Goal: Task Accomplishment & Management: Manage account settings

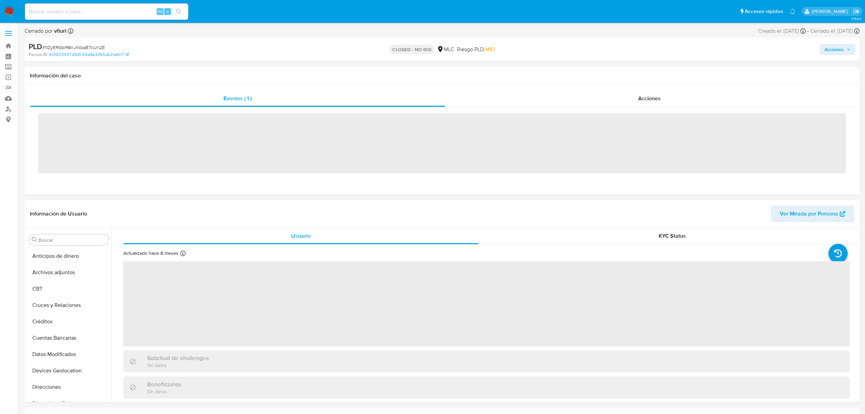
scroll to position [288, 0]
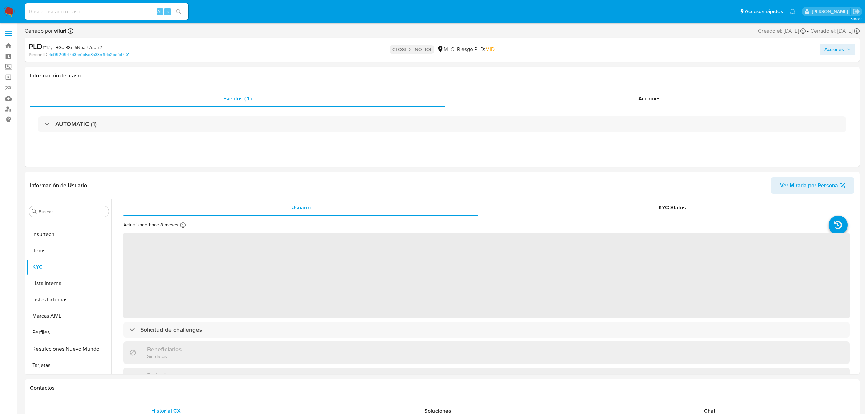
select select "10"
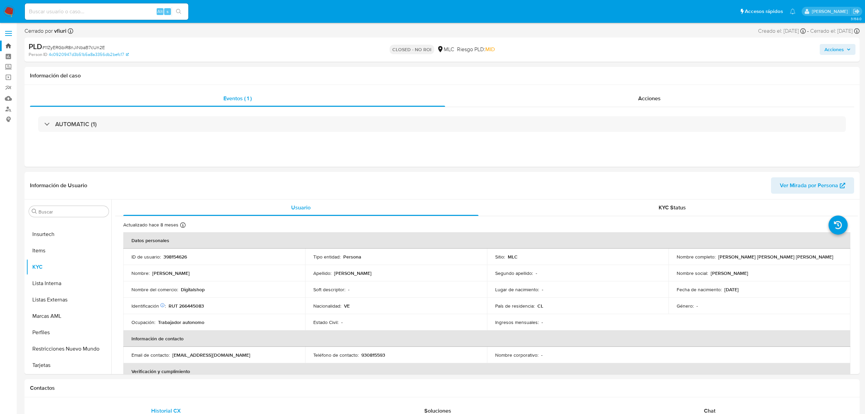
click at [9, 44] on link "Bandeja" at bounding box center [40, 46] width 81 height 11
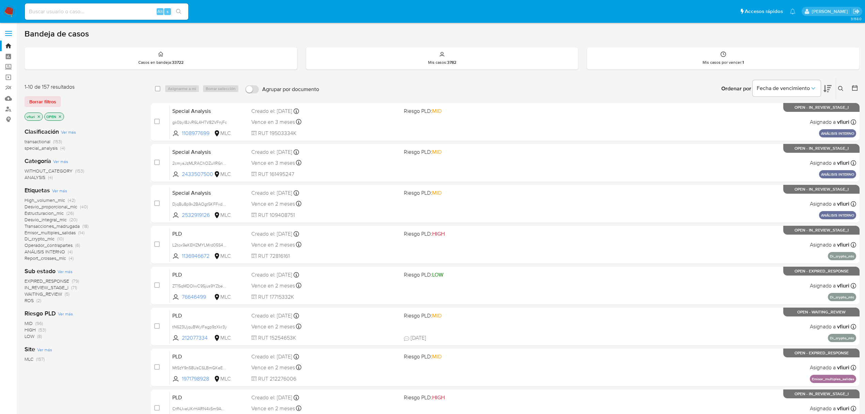
click at [31, 297] on span "ROS" at bounding box center [29, 300] width 9 height 7
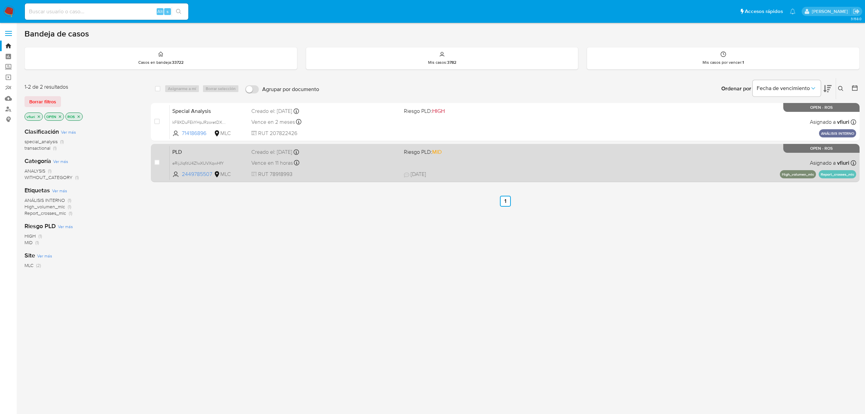
click at [329, 170] on span "RUT 78918993" at bounding box center [324, 173] width 147 height 7
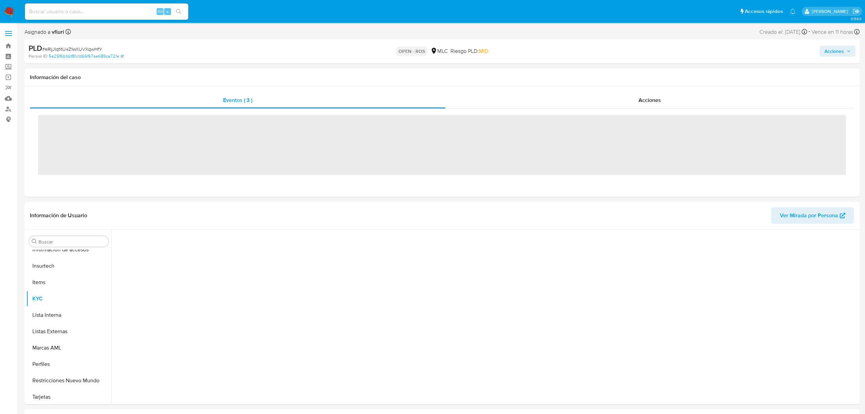
scroll to position [288, 0]
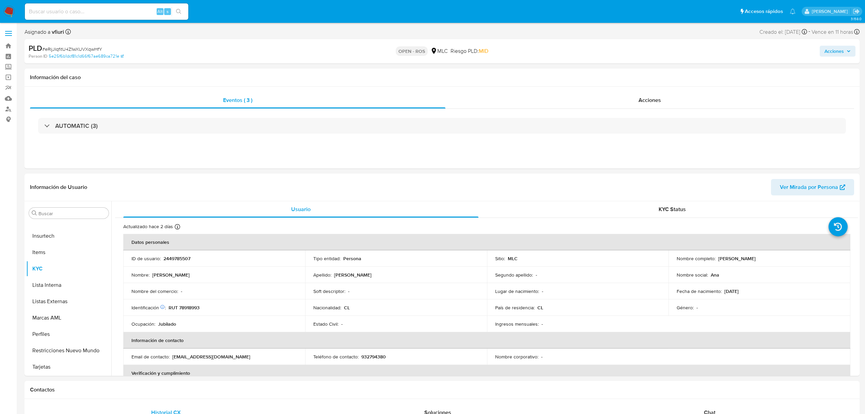
select select "10"
click at [658, 108] on div "Acciones" at bounding box center [650, 100] width 409 height 16
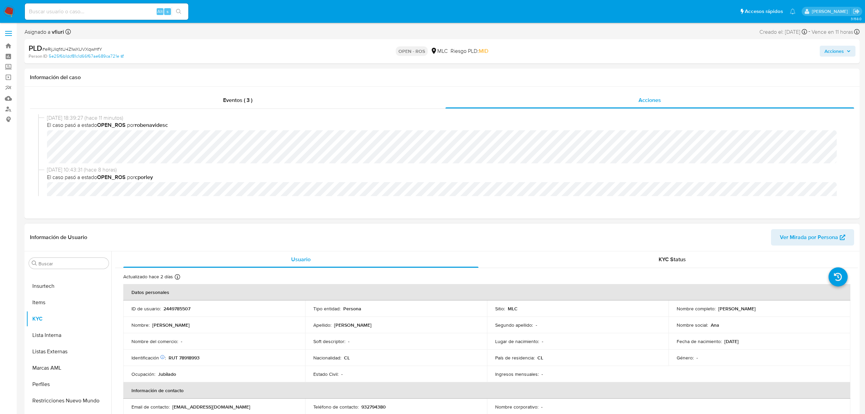
click at [179, 307] on p "2449785507" at bounding box center [176, 308] width 27 height 6
copy p "2449785507"
click at [94, 48] on span "# eRijJIqfitU4Z1wXUVXqwHfY" at bounding box center [72, 49] width 60 height 7
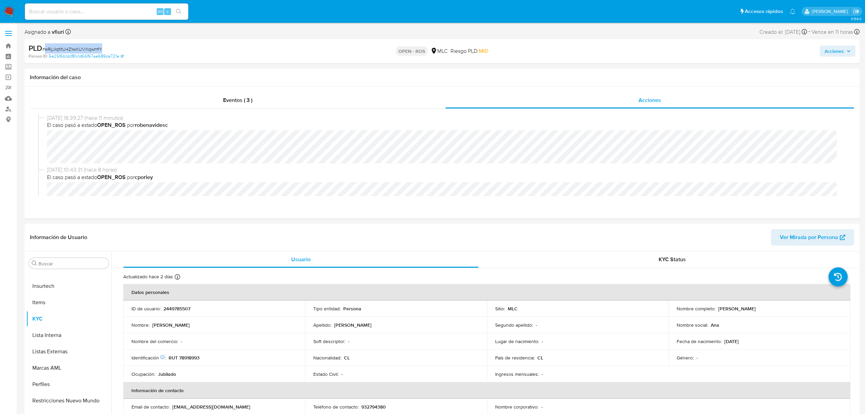
copy span "eRijJIqfitU4Z1wXUVXqwHfY"
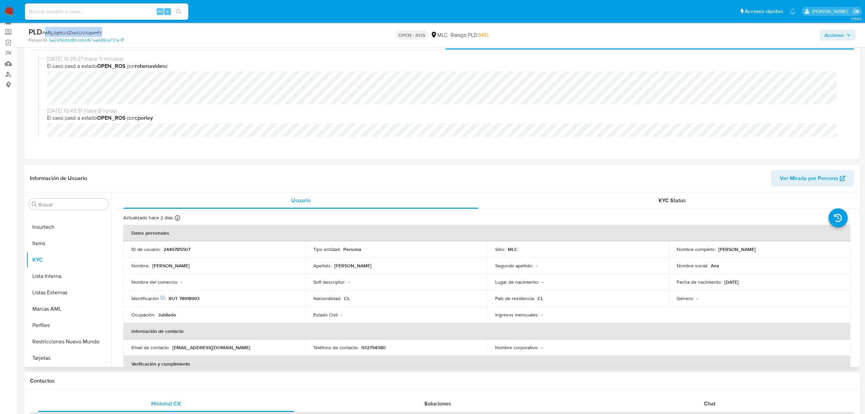
scroll to position [45, 0]
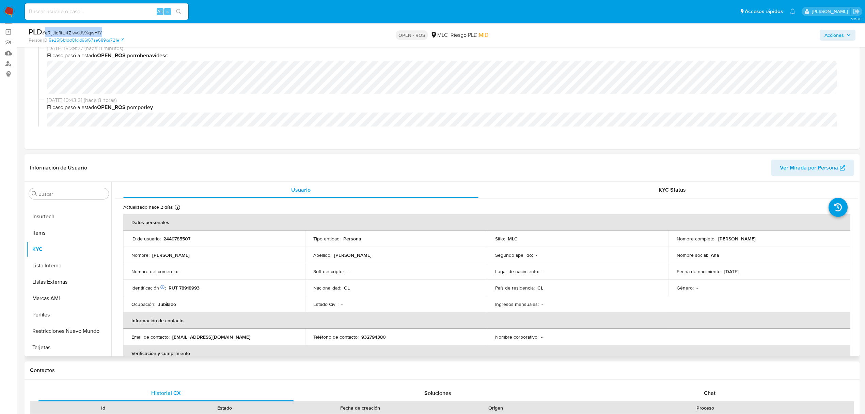
drag, startPoint x: 717, startPoint y: 236, endPoint x: 788, endPoint y: 238, distance: 70.9
click at [789, 237] on div "Nombre completo : Ana María Hermosilla Cuevas" at bounding box center [760, 238] width 166 height 6
copy p "Ana María Hermosilla Cuevas"
click at [192, 287] on p "RUT 78918993" at bounding box center [184, 287] width 31 height 6
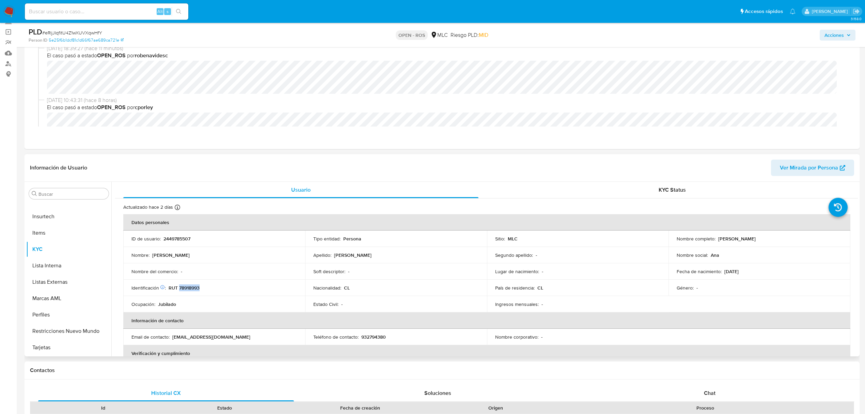
copy p "78918993"
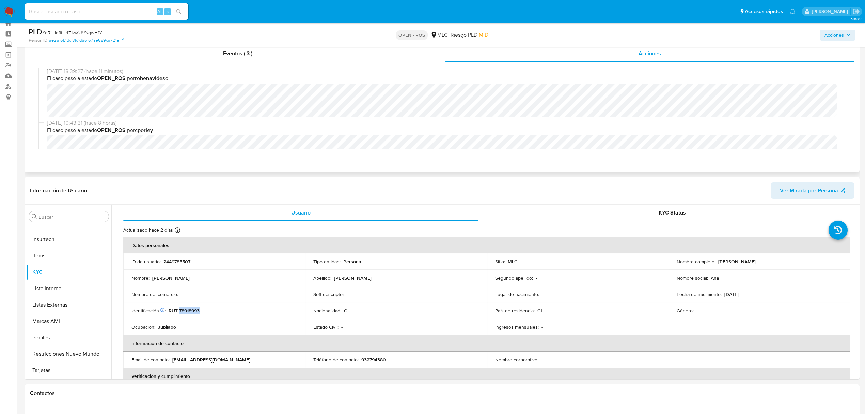
scroll to position [0, 0]
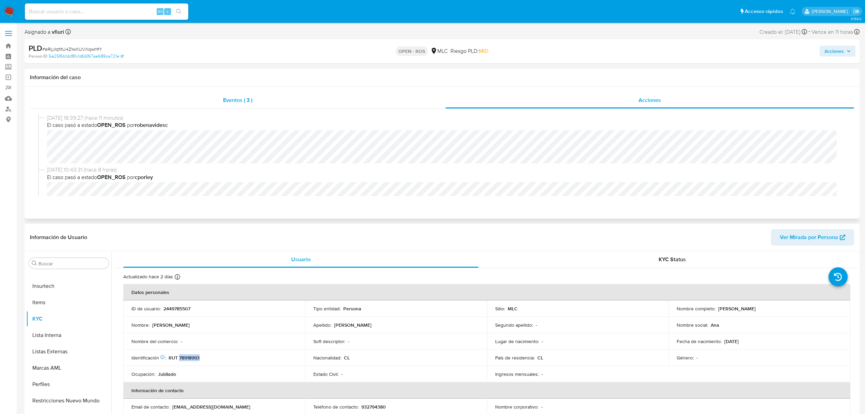
click at [191, 93] on div "Eventos ( 3 )" at bounding box center [238, 100] width 416 height 16
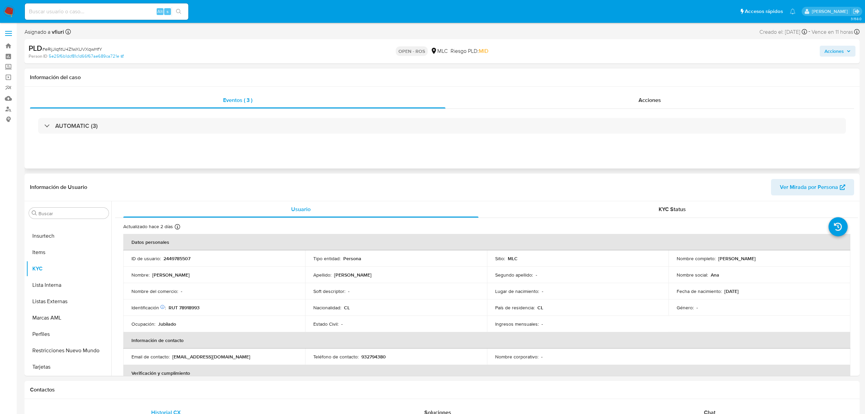
click at [113, 127] on div "AUTOMATIC (3)" at bounding box center [442, 126] width 808 height 16
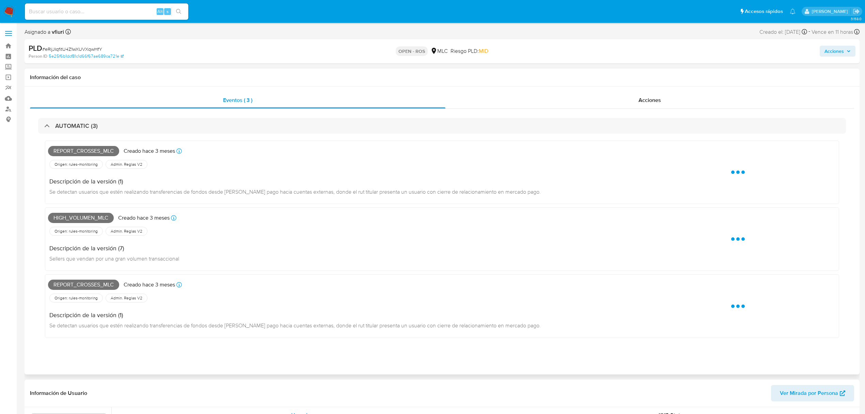
click at [96, 146] on span "Report_crosses_mlc" at bounding box center [83, 151] width 71 height 10
copy span "Report_crosses_mlc"
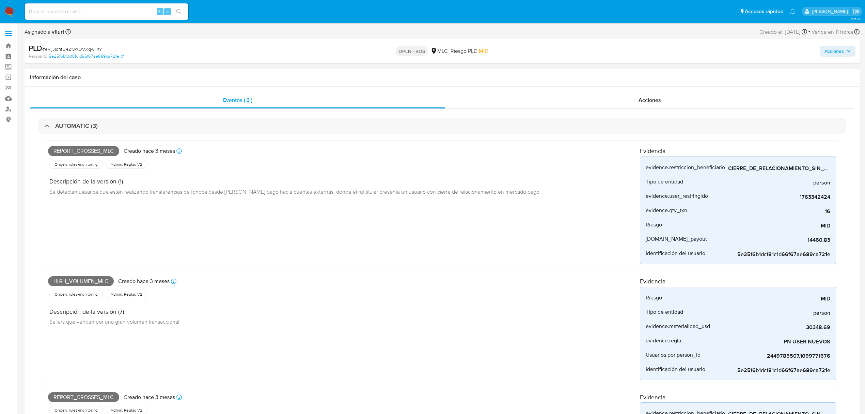
click at [80, 281] on span "High_volumen_mlc" at bounding box center [81, 281] width 66 height 10
copy span "High_volumen_mlc"
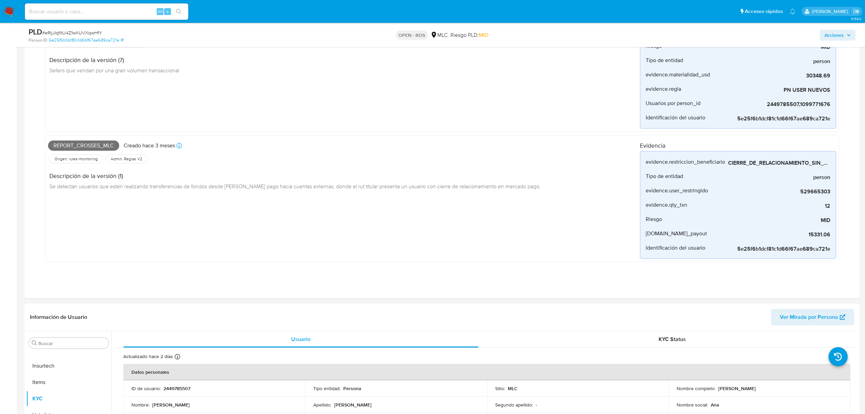
scroll to position [363, 0]
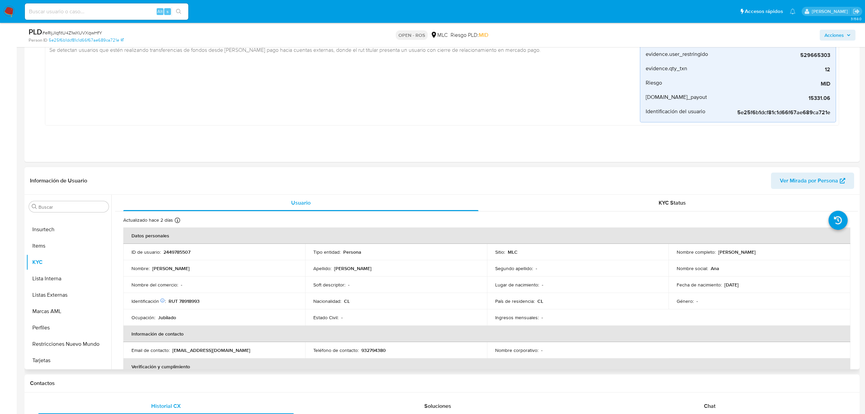
click at [167, 250] on p "2449785507" at bounding box center [176, 252] width 27 height 6
copy p "2449785507"
click at [192, 299] on p "RUT 78918993" at bounding box center [184, 301] width 31 height 6
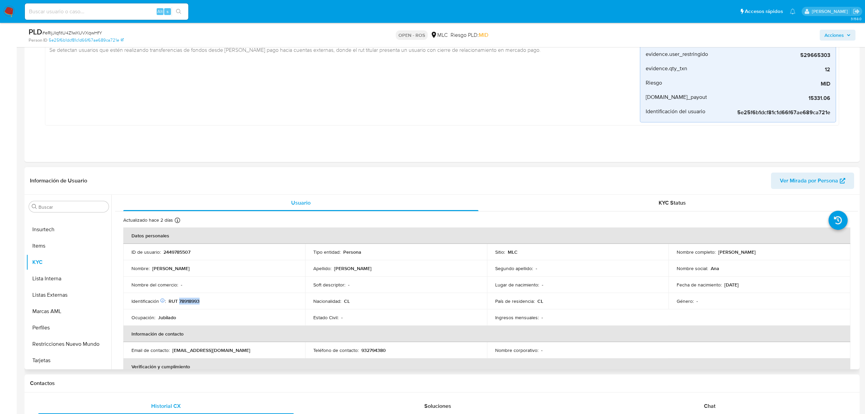
copy p "78918993"
drag, startPoint x: 717, startPoint y: 255, endPoint x: 785, endPoint y: 264, distance: 69.3
click at [786, 255] on div "Nombre completo : Ana María Hermosilla Cuevas" at bounding box center [760, 252] width 166 height 6
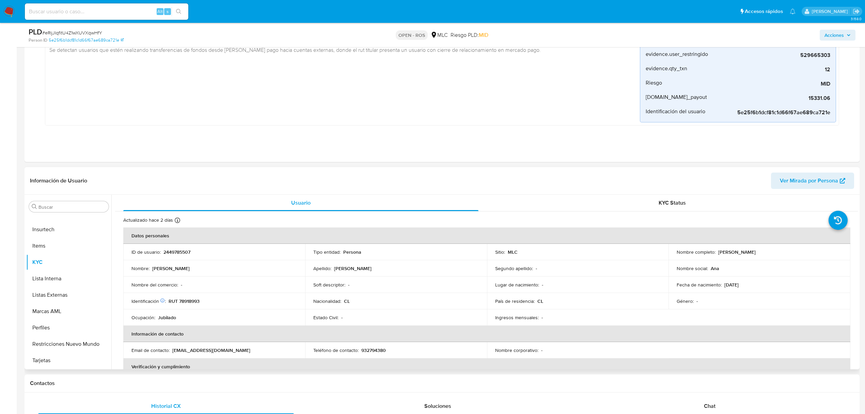
click at [195, 300] on p "RUT 78918993" at bounding box center [184, 301] width 31 height 6
click at [365, 349] on p "932794380" at bounding box center [373, 350] width 25 height 6
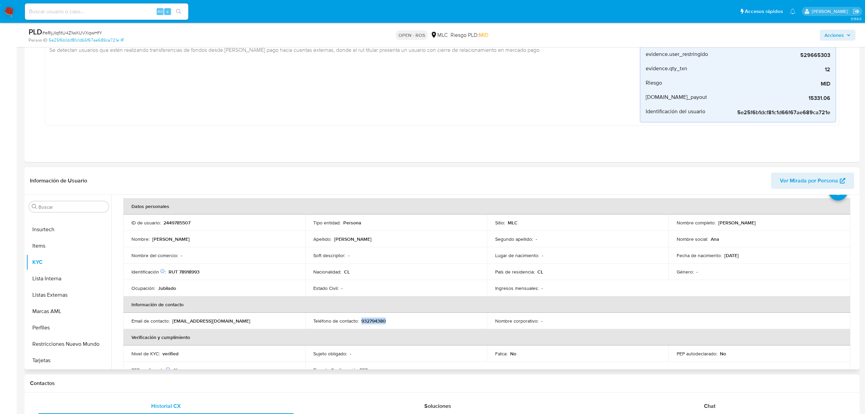
scroll to position [45, 0]
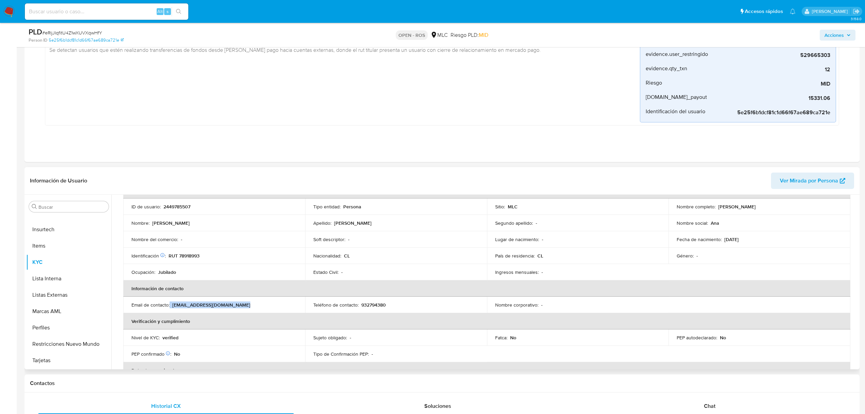
drag, startPoint x: 241, startPoint y: 304, endPoint x: 170, endPoint y: 306, distance: 71.6
click at [170, 306] on div "Email de contacto : anamariapurisima@hotmail.com" at bounding box center [214, 304] width 166 height 6
click at [58, 246] on button "Archivos adjuntos" at bounding box center [66, 239] width 80 height 16
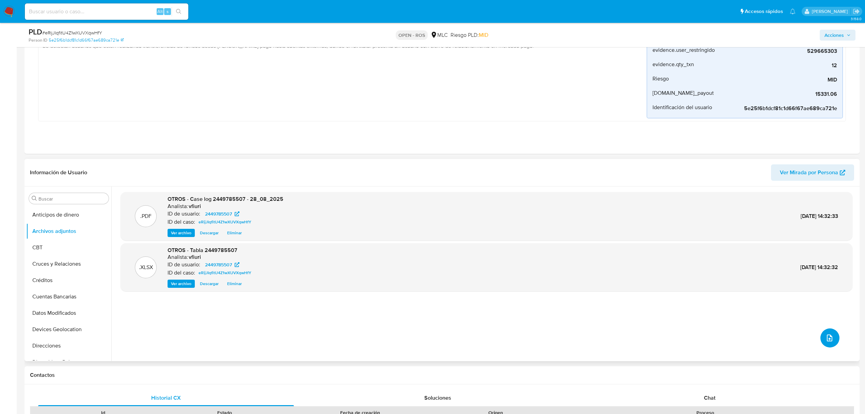
click at [828, 336] on icon "upload-file" at bounding box center [829, 337] width 5 height 7
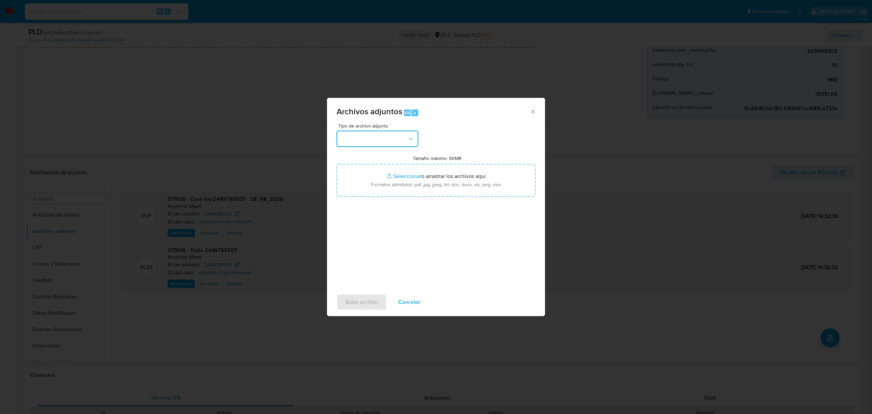
click at [370, 144] on button "button" at bounding box center [378, 138] width 82 height 16
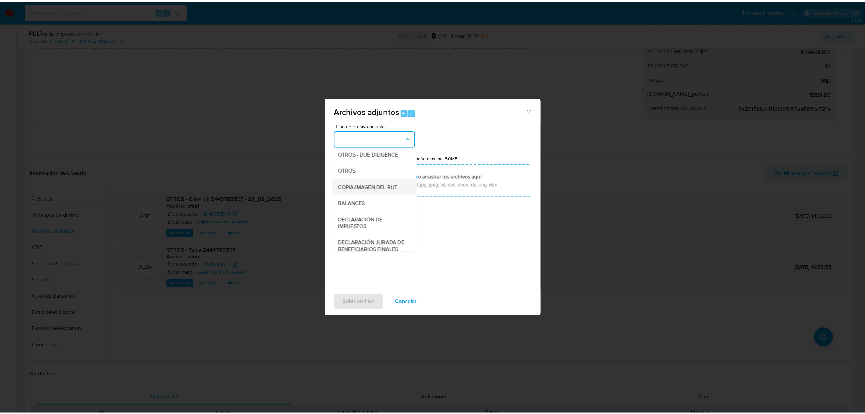
scroll to position [102, 0]
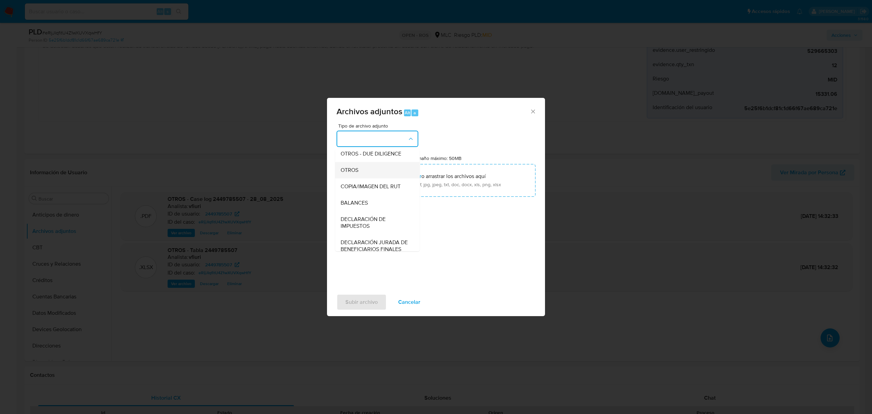
click at [356, 173] on span "OTROS" at bounding box center [350, 170] width 18 height 7
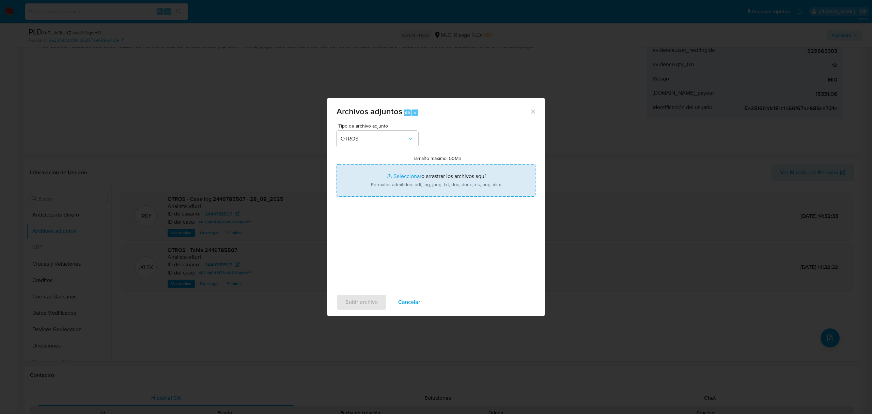
click at [393, 176] on input "Tamaño máximo: 50MB Seleccionar archivos" at bounding box center [436, 180] width 199 height 33
type input "C:\fakepath\Captura ROS #1303.pdf"
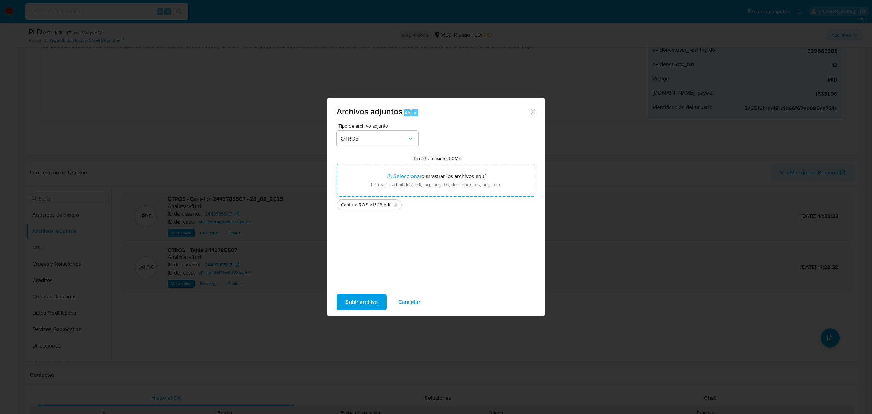
click at [368, 297] on span "Subir archivo" at bounding box center [361, 301] width 32 height 15
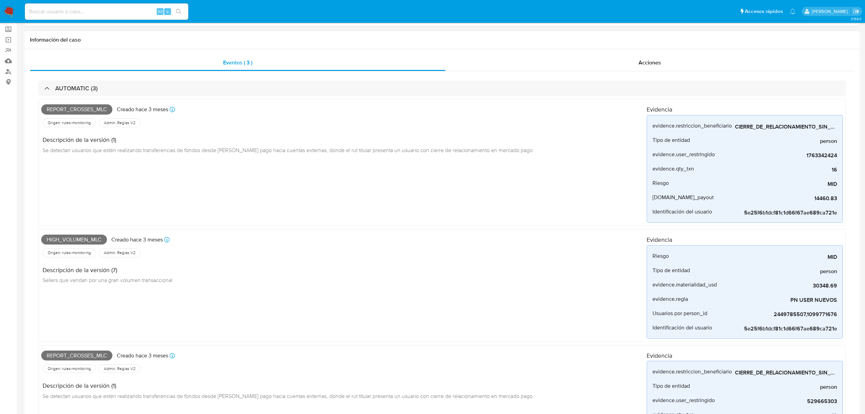
scroll to position [0, 0]
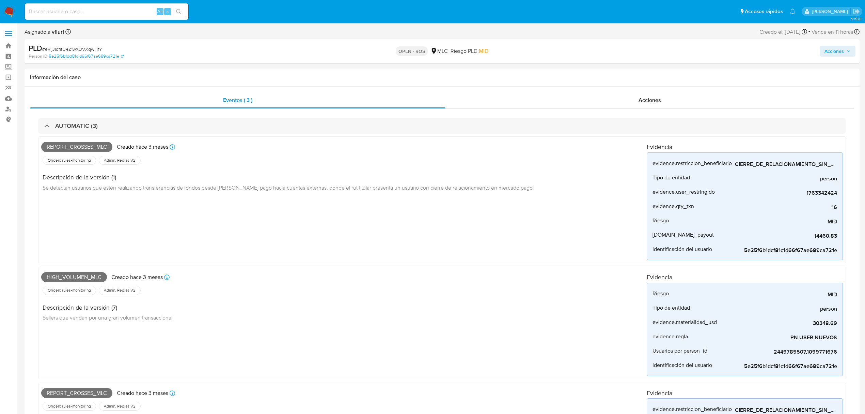
click at [830, 54] on span "Acciones" at bounding box center [834, 51] width 19 height 11
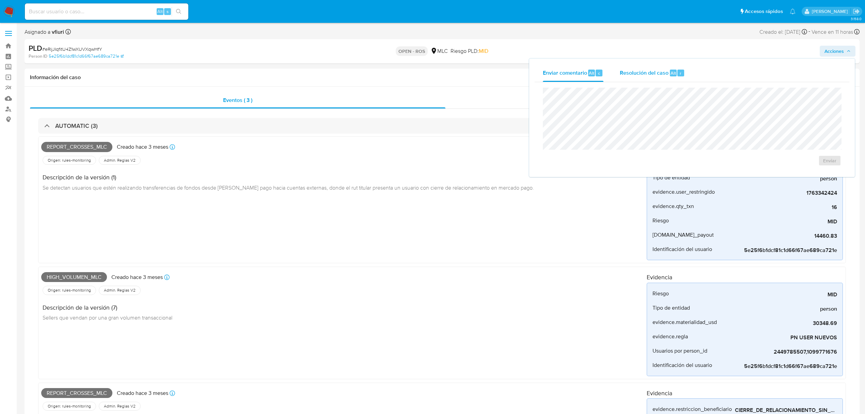
drag, startPoint x: 642, startPoint y: 75, endPoint x: 642, endPoint y: 80, distance: 5.1
click at [642, 76] on span "Resolución del caso" at bounding box center [644, 73] width 49 height 8
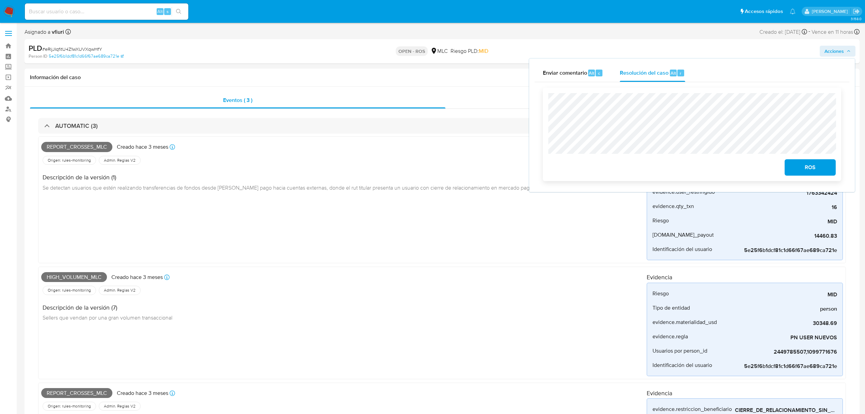
click at [792, 167] on button "ROS" at bounding box center [810, 167] width 51 height 16
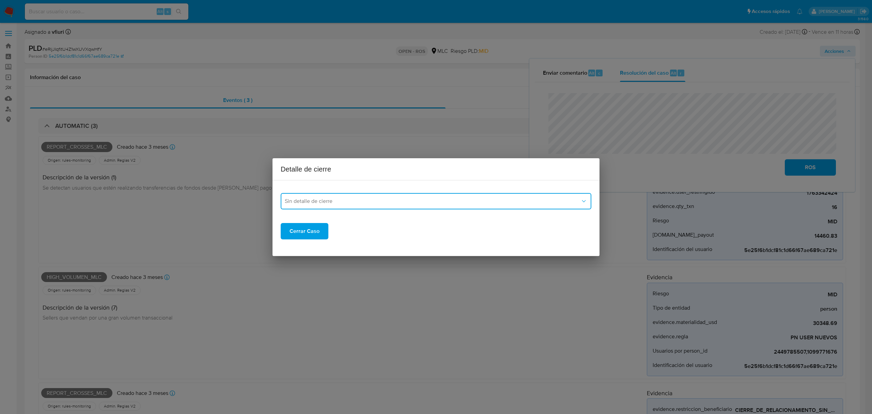
click at [345, 202] on span "Sin detalle de cierre" at bounding box center [433, 201] width 296 height 7
click at [319, 239] on div "ROS_EMISOR" at bounding box center [434, 236] width 298 height 16
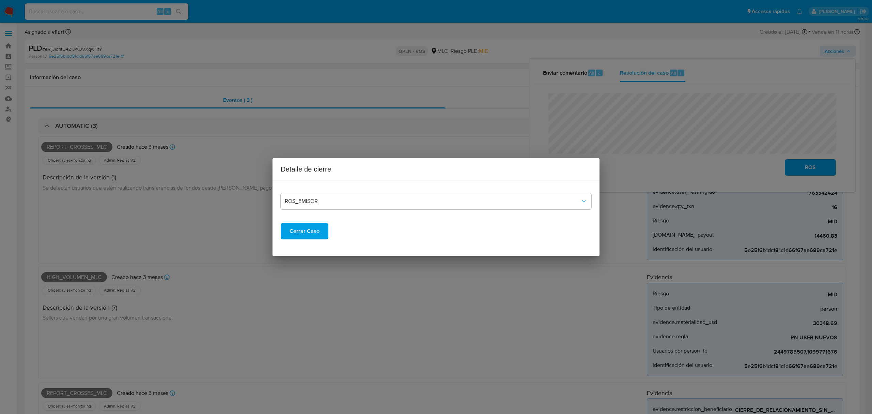
click at [292, 229] on span "Cerrar Caso" at bounding box center [305, 230] width 30 height 15
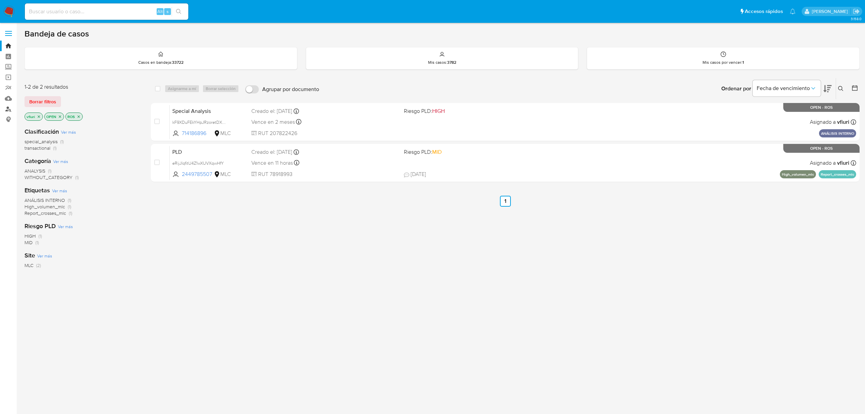
click at [9, 111] on link "Buscador de personas" at bounding box center [40, 109] width 81 height 11
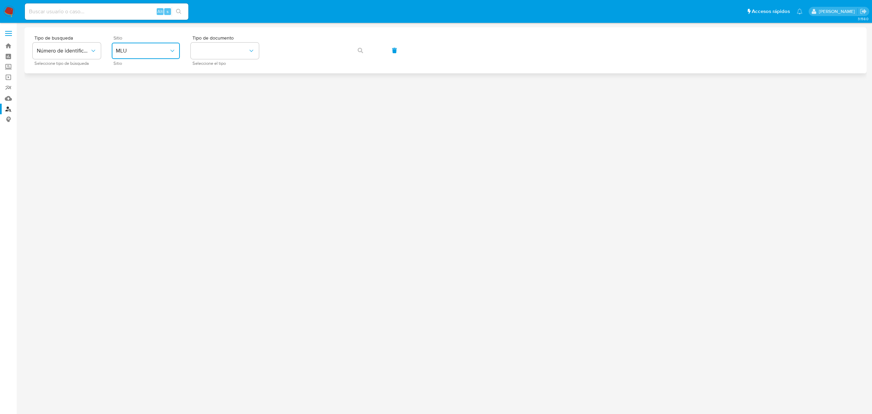
click at [126, 51] on span "MLU" at bounding box center [142, 50] width 53 height 7
click at [133, 165] on div "MLC" at bounding box center [144, 167] width 56 height 16
click at [212, 51] on button "identificationType" at bounding box center [225, 51] width 68 height 16
click at [210, 67] on div "RUT RUT" at bounding box center [223, 72] width 56 height 23
click at [356, 50] on button "button" at bounding box center [360, 50] width 23 height 16
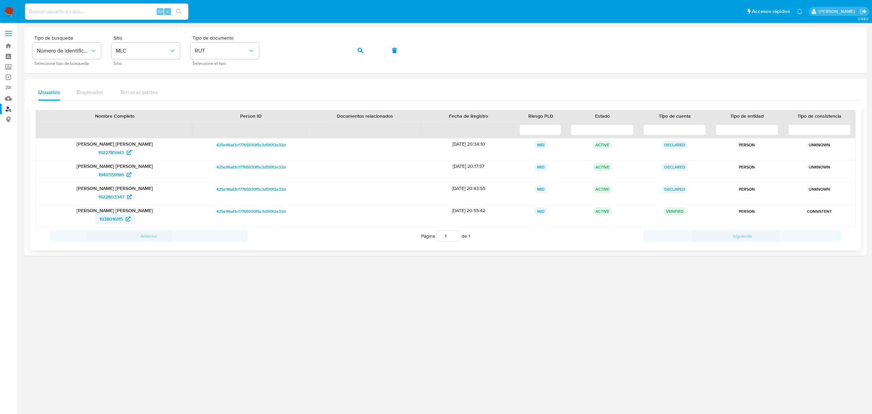
click at [122, 218] on span "1938016115" at bounding box center [111, 218] width 24 height 11
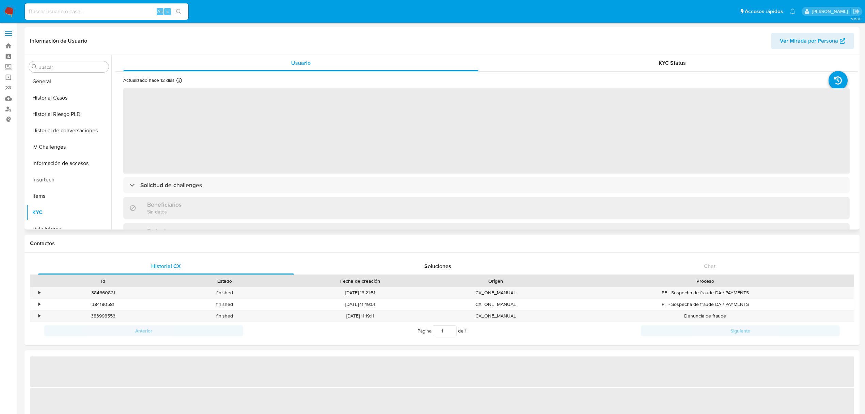
scroll to position [151, 0]
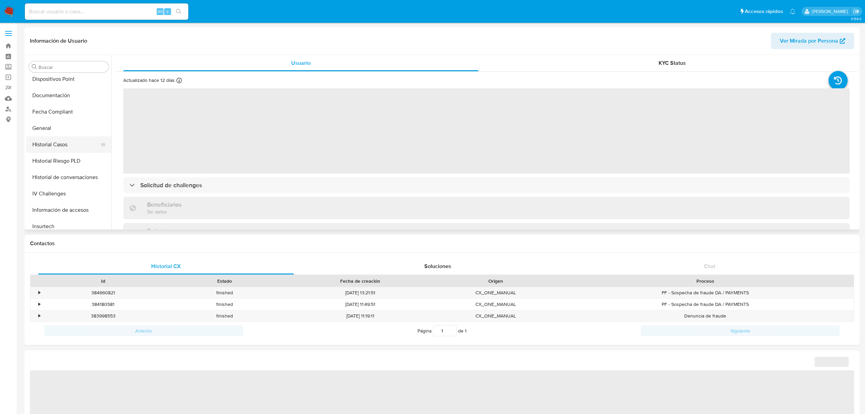
click at [66, 143] on button "Historial Casos" at bounding box center [66, 144] width 80 height 16
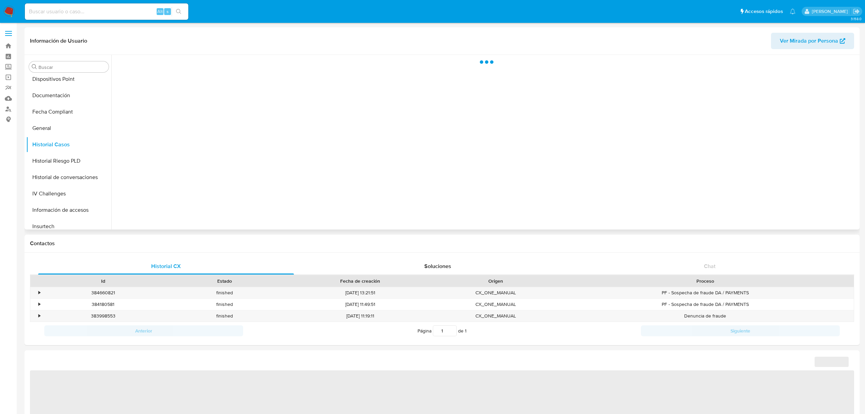
select select "10"
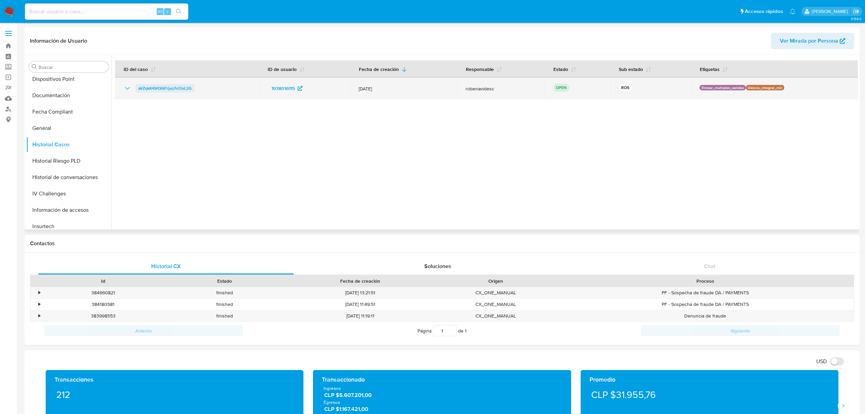
click at [164, 89] on span "aVZqkK4WQi6Frjyq7o12vL2G" at bounding box center [164, 88] width 53 height 8
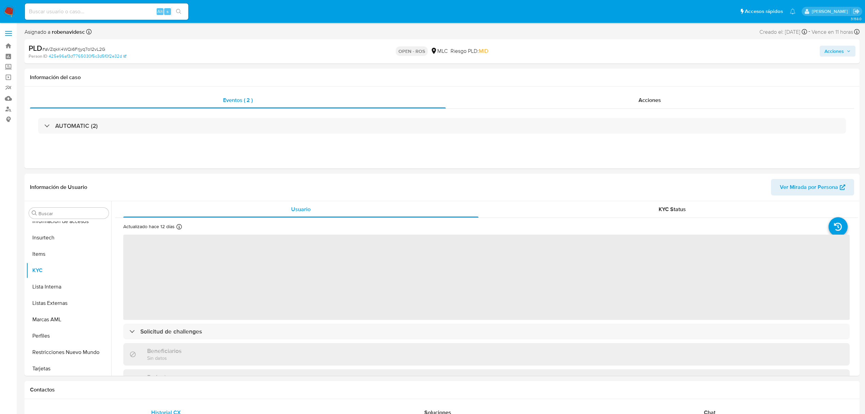
scroll to position [288, 0]
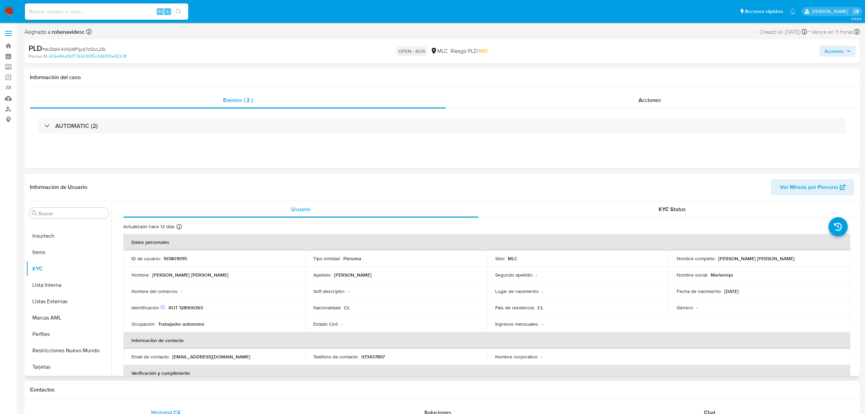
select select "10"
click at [181, 256] on p "1938016115" at bounding box center [175, 258] width 24 height 6
copy p "1938016115"
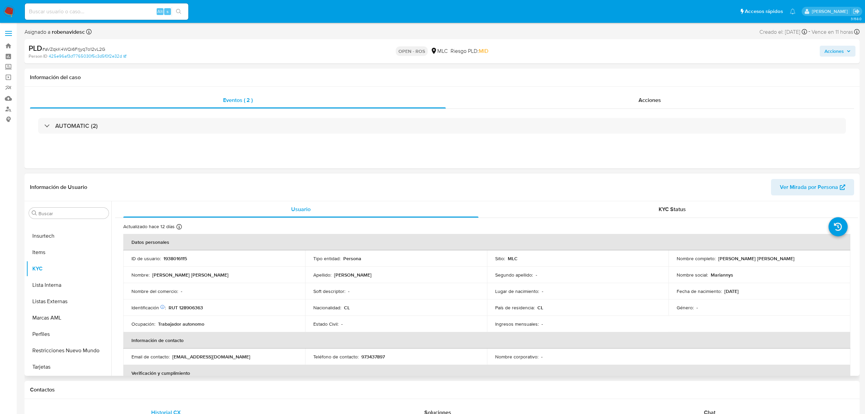
click at [180, 310] on p "RUT 128906363" at bounding box center [186, 307] width 34 height 6
copy p "128906363"
click at [82, 50] on span "# aVZqkK4WQi6Frjyq7o12vL2G" at bounding box center [73, 49] width 63 height 7
click at [83, 50] on span "# aVZqkK4WQi6Frjyq7o12vL2G" at bounding box center [73, 49] width 63 height 7
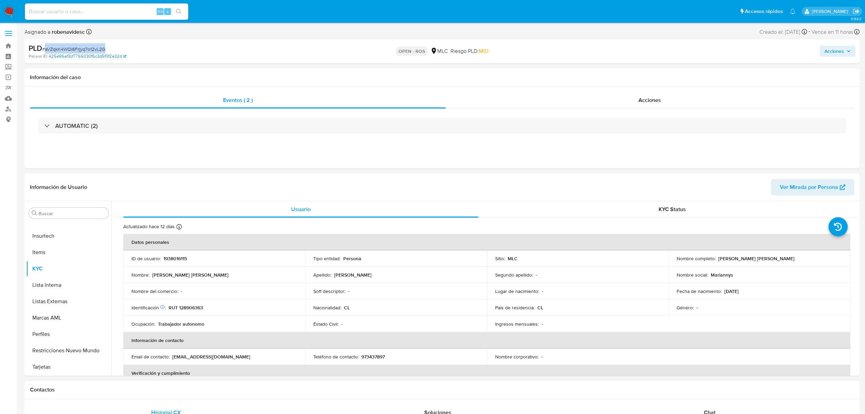
copy span "aVZqkK4WQi6Frjyq7o12vL2G"
drag, startPoint x: 717, startPoint y: 258, endPoint x: 779, endPoint y: 259, distance: 62.0
click at [779, 259] on div "Nombre completo : Juan Bautista Gutiérrez Silva" at bounding box center [760, 258] width 166 height 6
drag, startPoint x: 781, startPoint y: 259, endPoint x: 717, endPoint y: 260, distance: 64.7
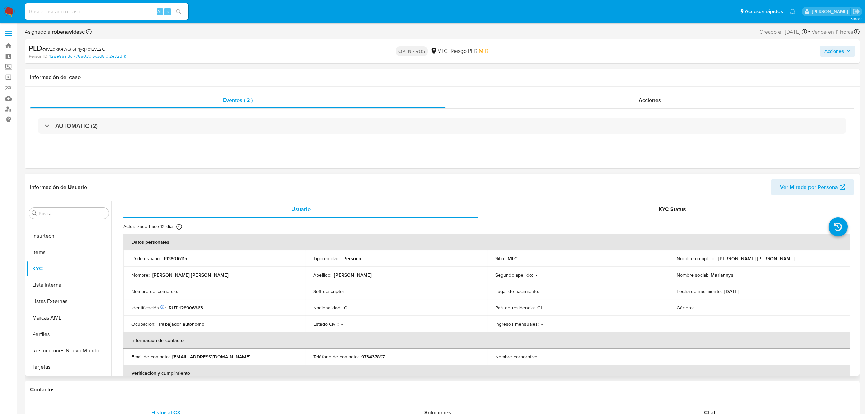
click at [717, 260] on div "Nombre completo : Juan Bautista Gutiérrez Silva" at bounding box center [760, 258] width 166 height 6
copy p "[PERSON_NAME] [PERSON_NAME]"
click at [171, 260] on p "1938016115" at bounding box center [175, 258] width 24 height 6
copy p "1938016115"
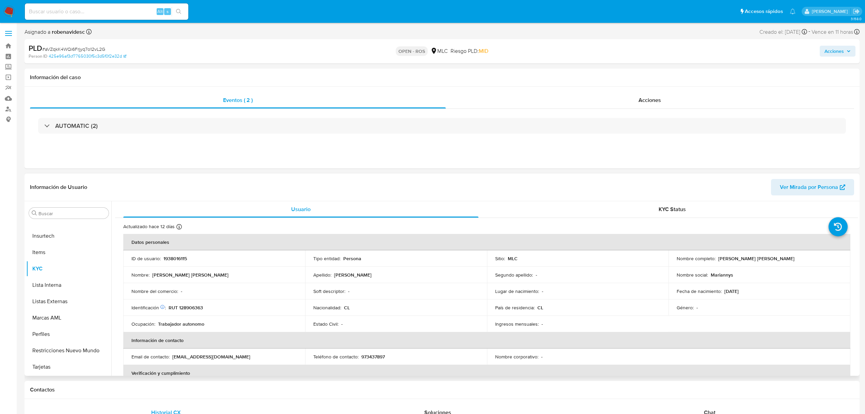
click at [196, 308] on p "RUT 128906363" at bounding box center [186, 307] width 34 height 6
copy p "128906363"
click at [203, 117] on div "AUTOMATIC (2)" at bounding box center [442, 126] width 824 height 34
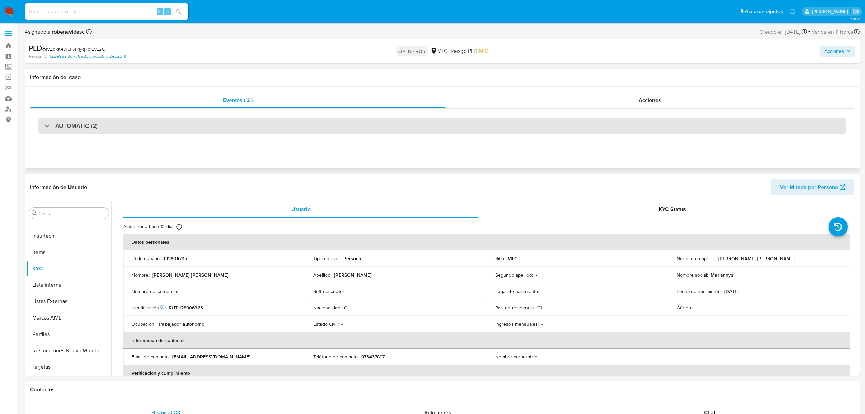
click at [92, 131] on div "AUTOMATIC (2)" at bounding box center [442, 126] width 808 height 16
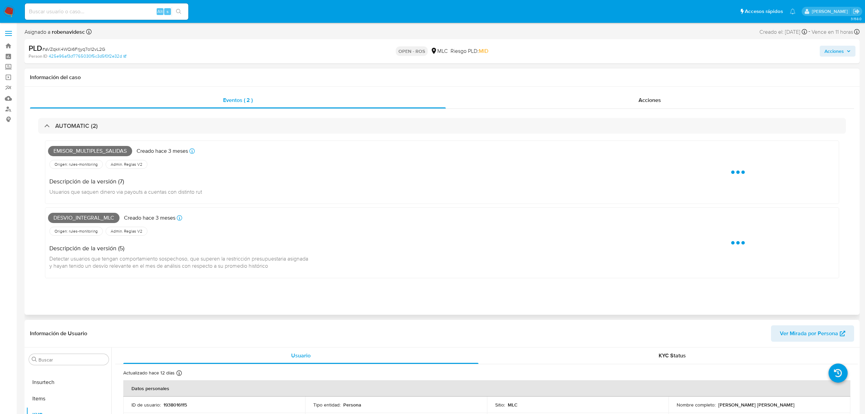
click at [77, 153] on span "Emisor_multiples_salidas" at bounding box center [90, 151] width 84 height 10
copy span "Emisor_multiples_salidas"
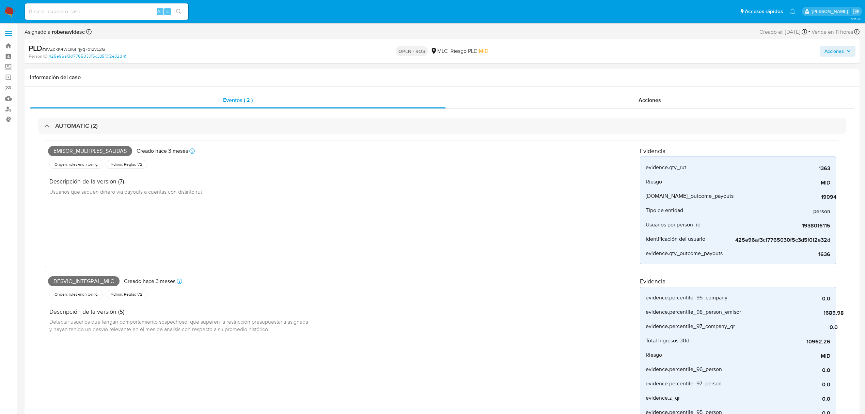
click at [84, 280] on span "Desvio_integral_mlc" at bounding box center [84, 281] width 72 height 10
copy span "Desvio_integral_mlc"
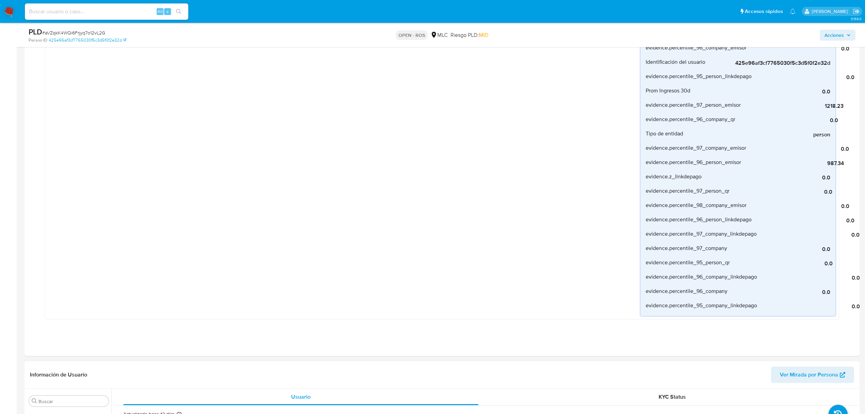
scroll to position [727, 0]
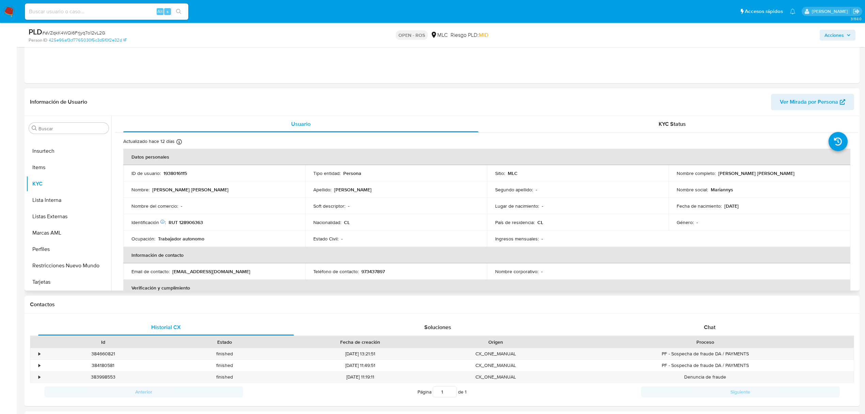
click at [167, 176] on p "1938016115" at bounding box center [175, 173] width 24 height 6
copy p "1938016115"
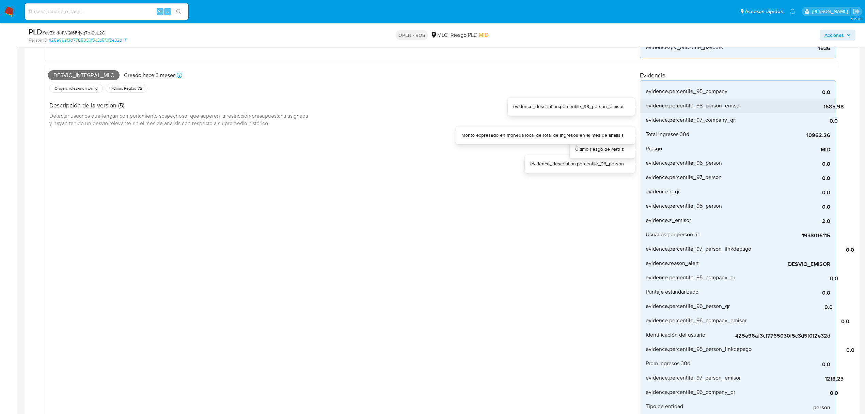
scroll to position [0, 0]
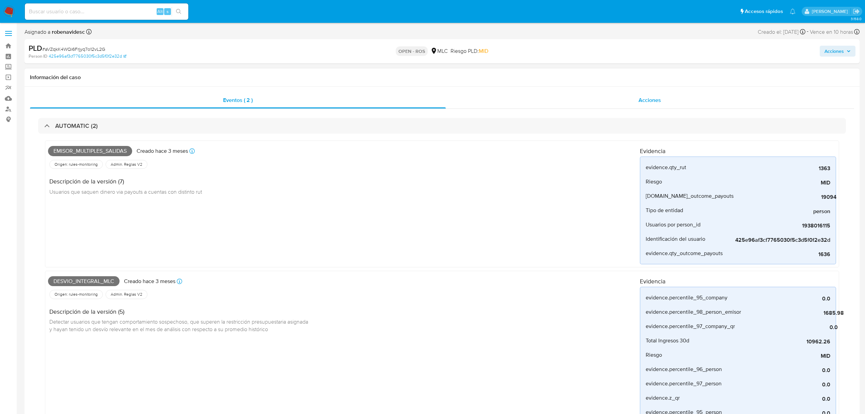
click at [662, 99] on div "Acciones" at bounding box center [650, 100] width 409 height 16
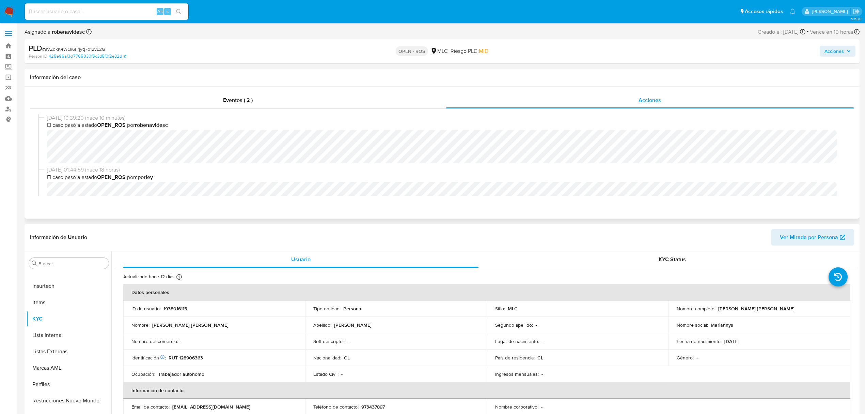
click at [240, 163] on div "09/09/2025 19:39:20 (hace 10 minutos) El caso pasó a estado OPEN_ROS por robena…" at bounding box center [442, 140] width 808 height 52
drag, startPoint x: 200, startPoint y: 356, endPoint x: 178, endPoint y: 358, distance: 21.9
click at [178, 358] on p "RUT 128906363" at bounding box center [186, 357] width 34 height 6
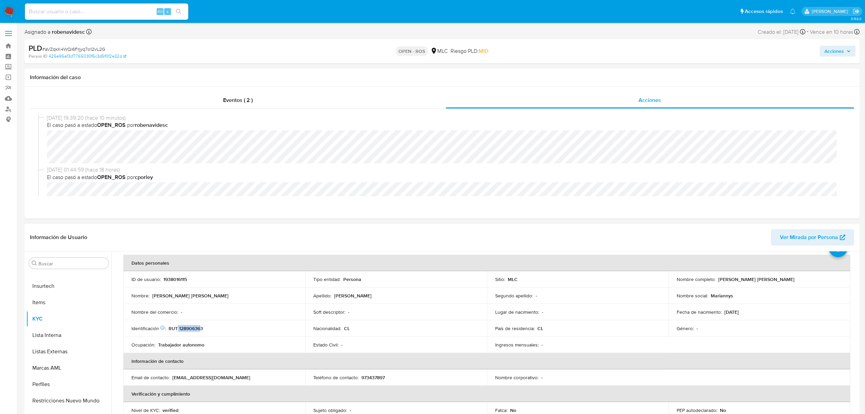
scroll to position [45, 0]
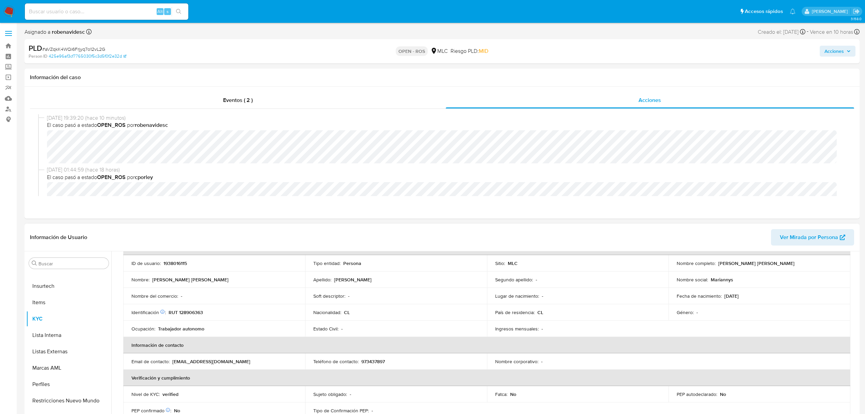
click at [372, 361] on p "973437897" at bounding box center [373, 361] width 24 height 6
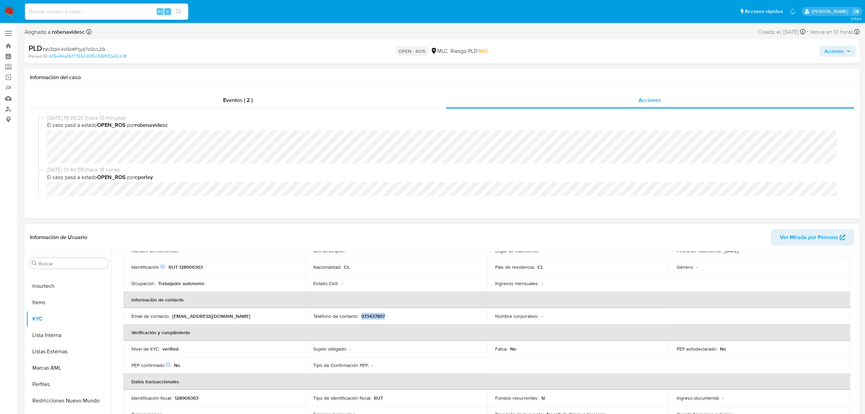
drag, startPoint x: 268, startPoint y: 311, endPoint x: 171, endPoint y: 316, distance: 97.6
click at [171, 316] on td "Email de contacto : albertomotorolamotorola@gmail.com" at bounding box center [214, 316] width 182 height 16
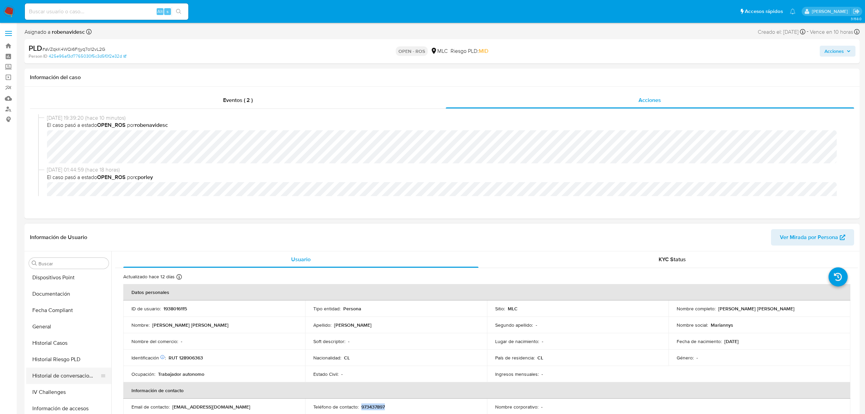
scroll to position [0, 0]
click at [60, 296] on button "Archivos adjuntos" at bounding box center [66, 295] width 80 height 16
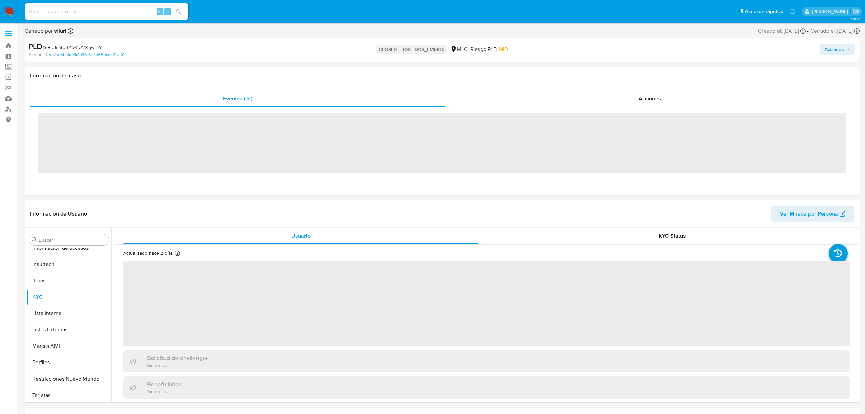
scroll to position [288, 0]
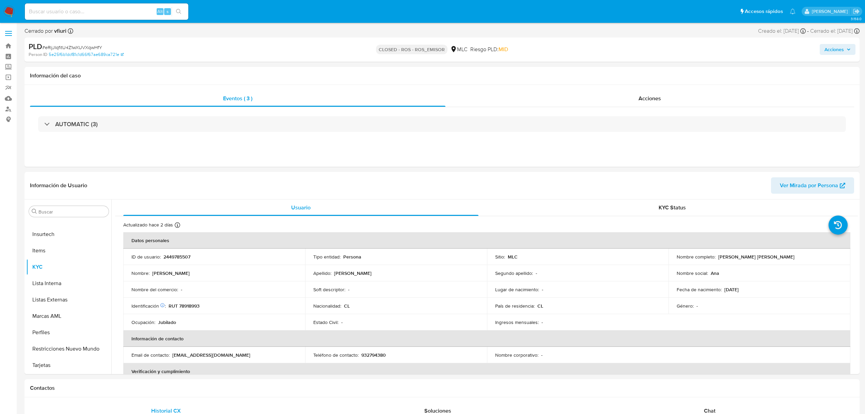
select select "10"
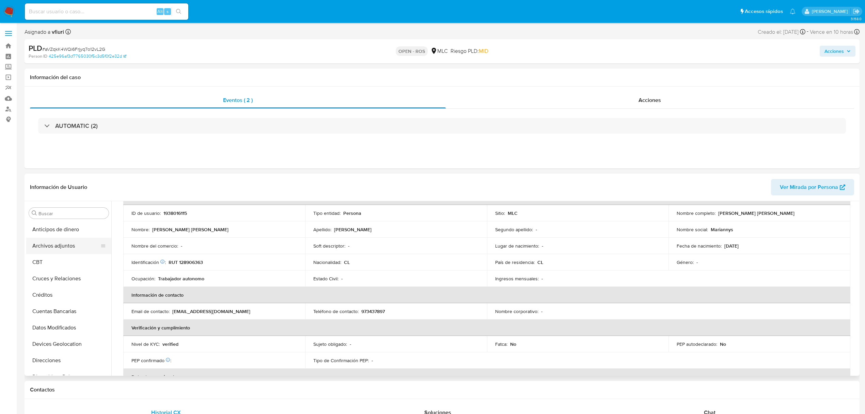
select select "10"
click at [56, 249] on button "Archivos adjuntos" at bounding box center [66, 245] width 80 height 16
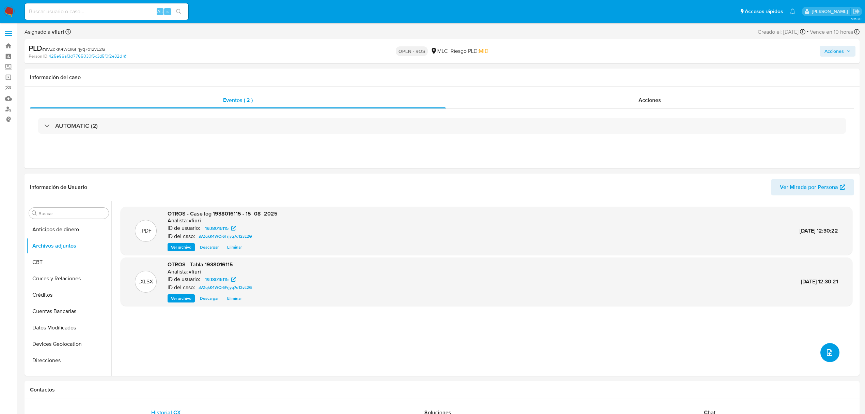
click at [826, 354] on icon "upload-file" at bounding box center [830, 352] width 8 height 8
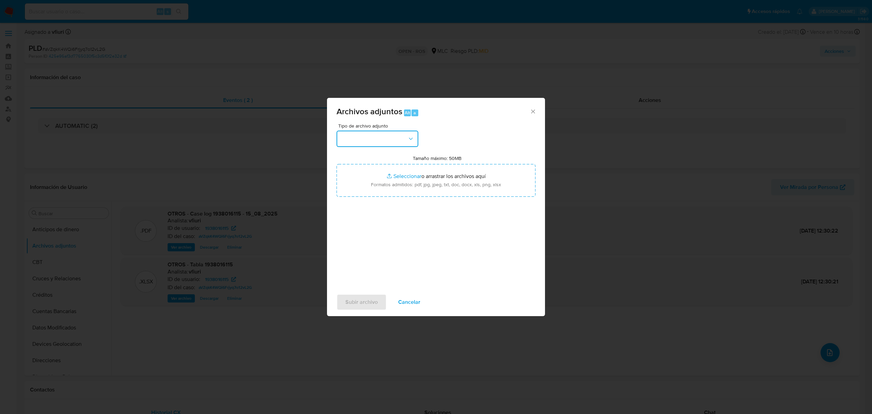
click at [379, 135] on button "button" at bounding box center [378, 138] width 82 height 16
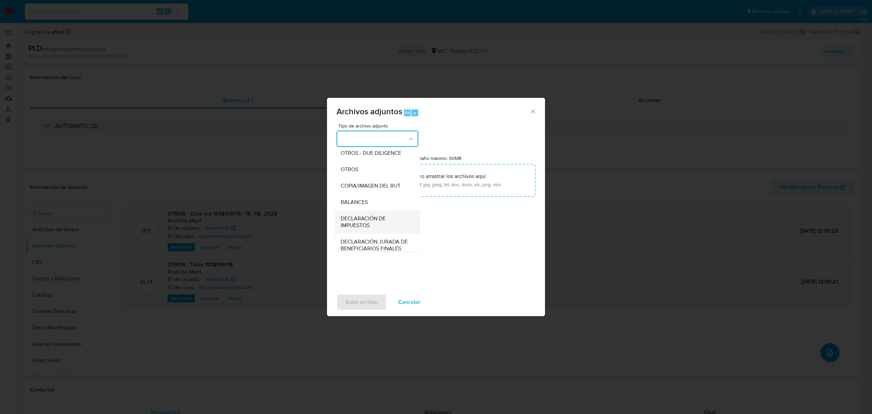
scroll to position [102, 0]
click at [363, 184] on div "COPIA/IMAGEN DEL RUT" at bounding box center [375, 186] width 69 height 16
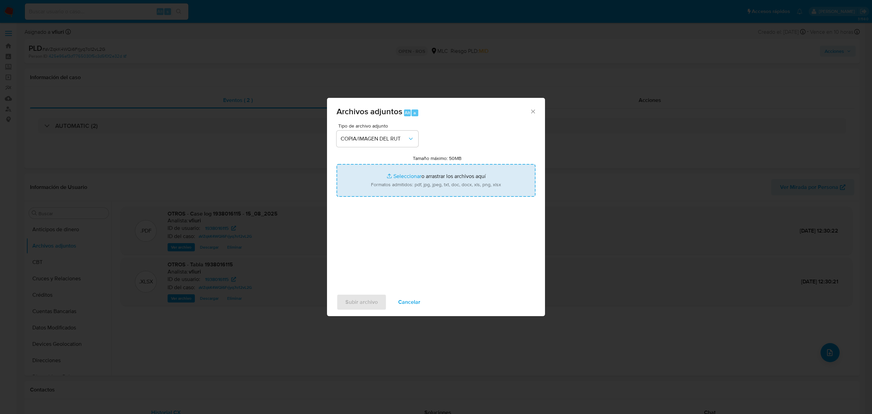
click at [392, 169] on input "Tamaño máximo: 50MB Seleccionar archivos" at bounding box center [436, 180] width 199 height 33
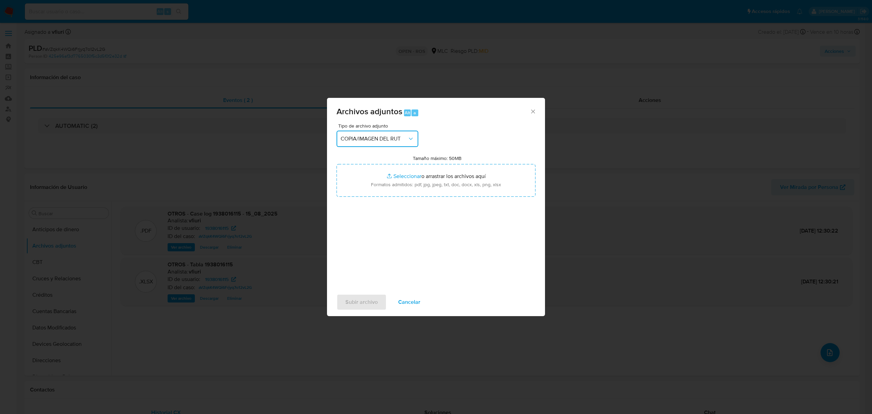
click at [363, 142] on button "COPIA/IMAGEN DEL RUT" at bounding box center [378, 138] width 82 height 16
click at [364, 169] on div "OTROS - DUE DILIGENCE" at bounding box center [375, 160] width 69 height 16
click at [371, 138] on span "OTROS - DUE DILIGENCE" at bounding box center [374, 138] width 67 height 7
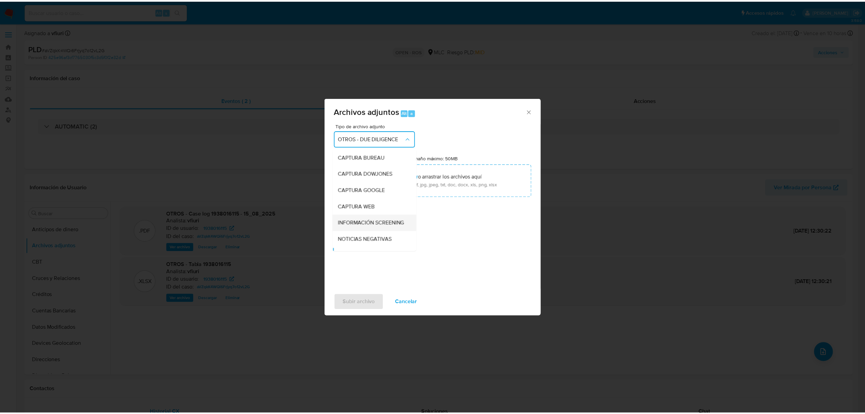
scroll to position [62, 0]
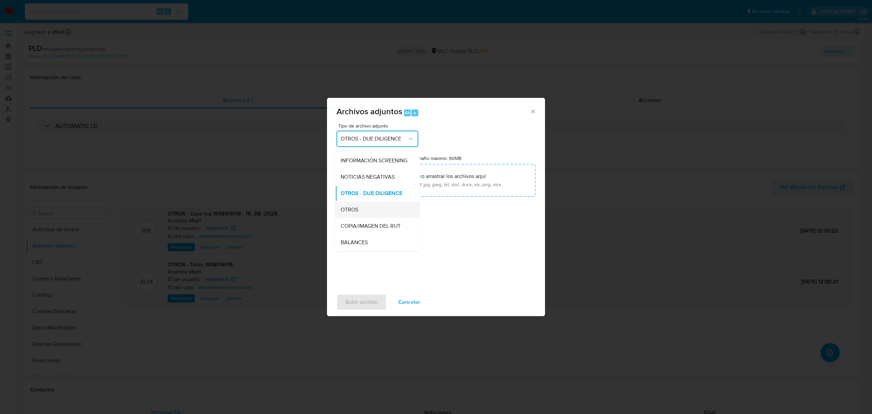
drag, startPoint x: 359, startPoint y: 214, endPoint x: 369, endPoint y: 206, distance: 13.1
click at [359, 214] on div "OTROS" at bounding box center [375, 209] width 69 height 16
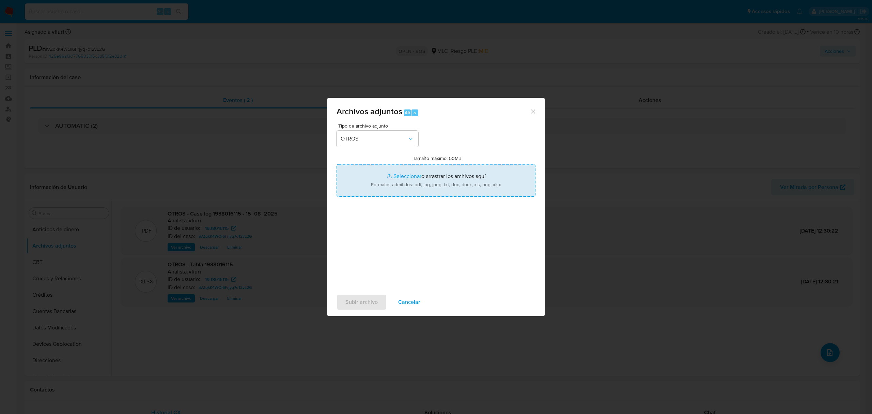
click at [386, 179] on input "Tamaño máximo: 50MB Seleccionar archivos" at bounding box center [436, 180] width 199 height 33
type input "C:\fakepath\UAF #1305.pdf"
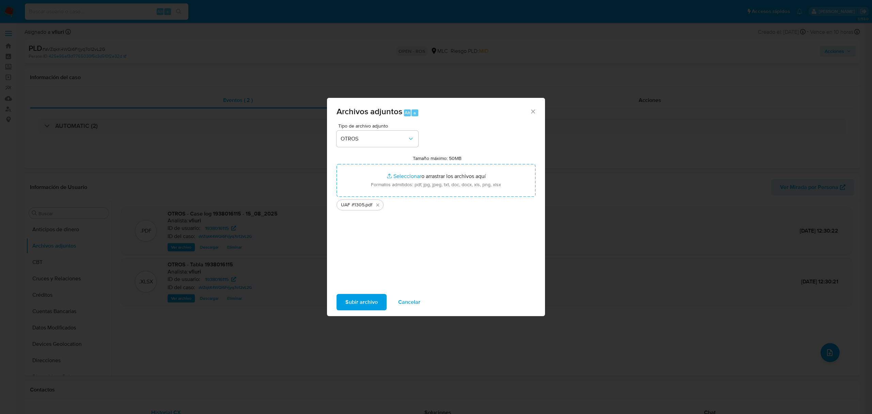
click at [370, 303] on span "Subir archivo" at bounding box center [361, 301] width 32 height 15
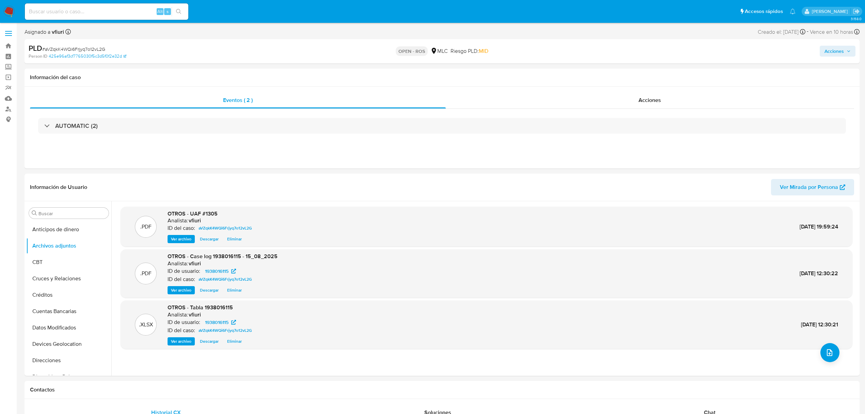
click at [844, 54] on span "Acciones" at bounding box center [838, 51] width 26 height 10
click at [665, 67] on div "Resolución del caso Alt r" at bounding box center [652, 73] width 65 height 18
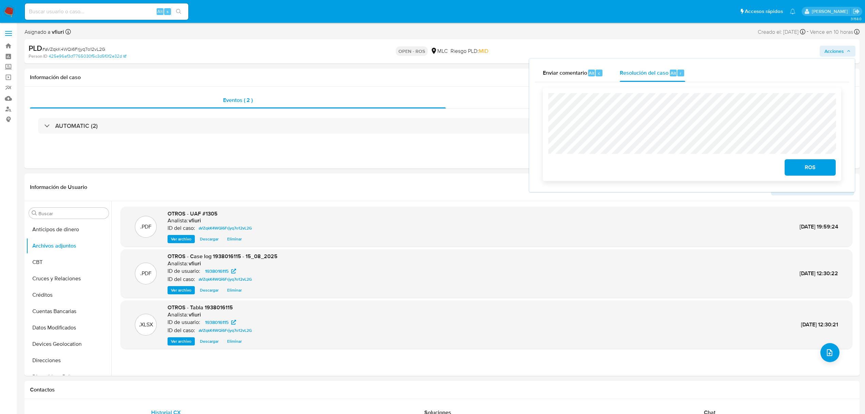
click at [801, 169] on span "ROS" at bounding box center [810, 167] width 33 height 15
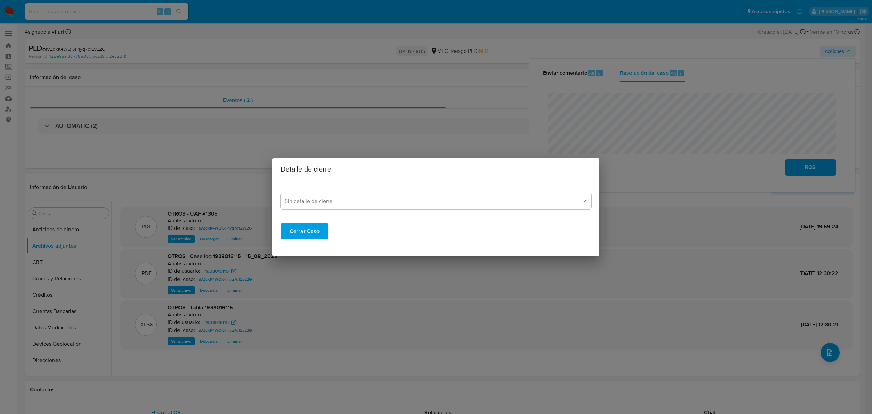
drag, startPoint x: 389, startPoint y: 187, endPoint x: 386, endPoint y: 191, distance: 5.2
click at [389, 188] on div "Sin detalle de cierre" at bounding box center [436, 198] width 311 height 24
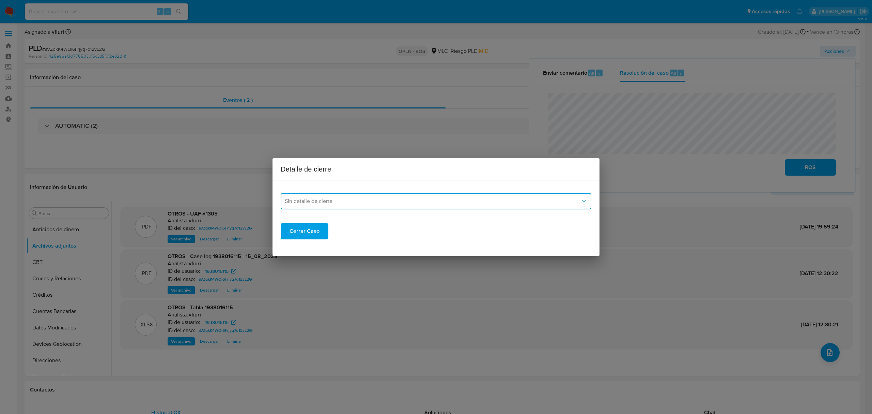
click at [381, 196] on button "Sin detalle de cierre" at bounding box center [436, 201] width 311 height 16
click at [317, 234] on span "ROS_EMISOR" at bounding box center [301, 235] width 33 height 7
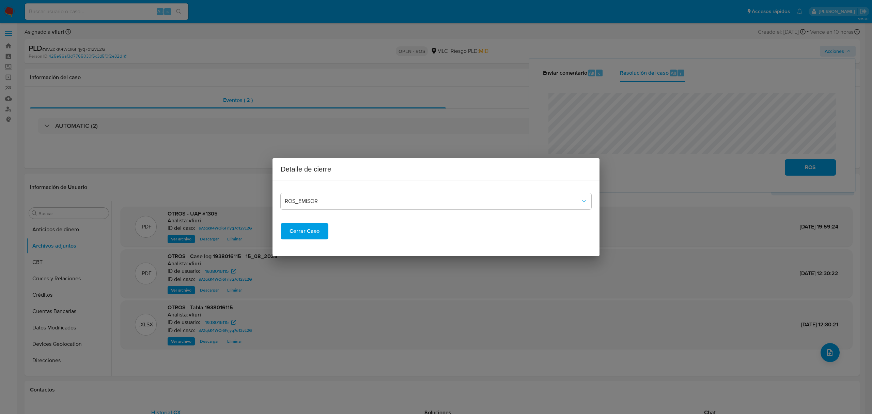
click at [301, 231] on span "Cerrar Caso" at bounding box center [305, 230] width 30 height 15
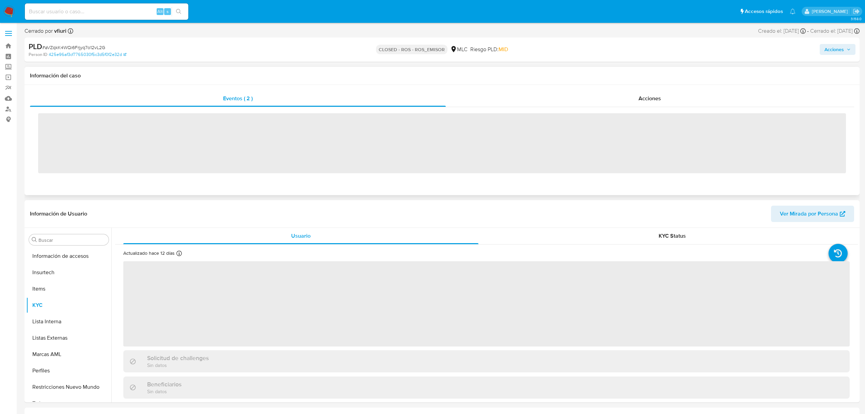
scroll to position [288, 0]
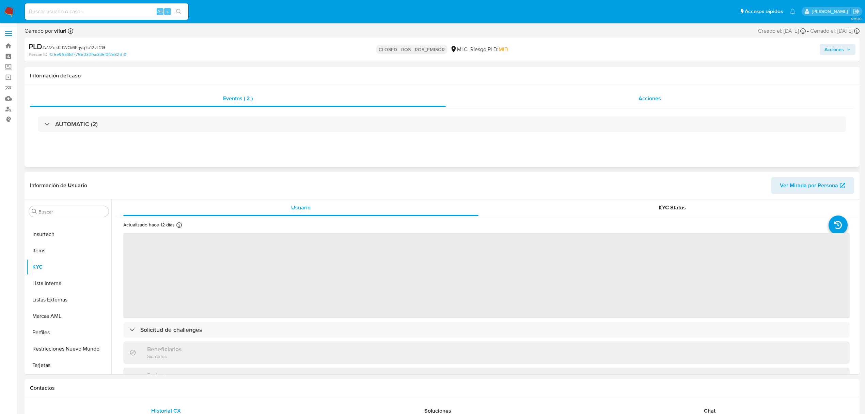
click at [640, 101] on span "Acciones" at bounding box center [650, 98] width 22 height 8
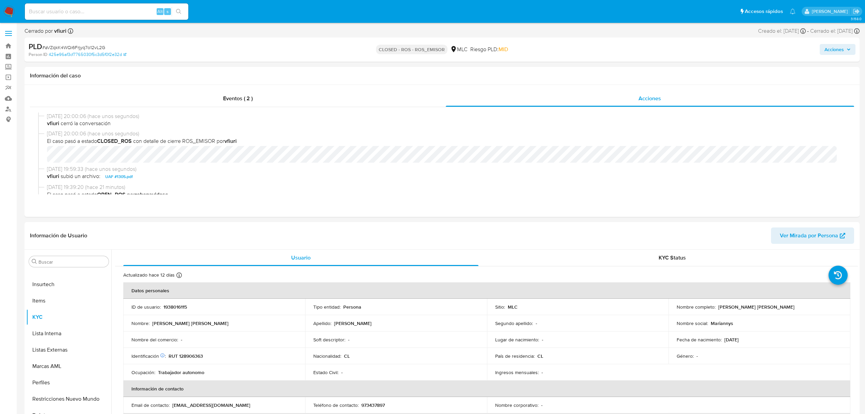
click at [840, 54] on span "Acciones" at bounding box center [834, 49] width 19 height 11
select select "10"
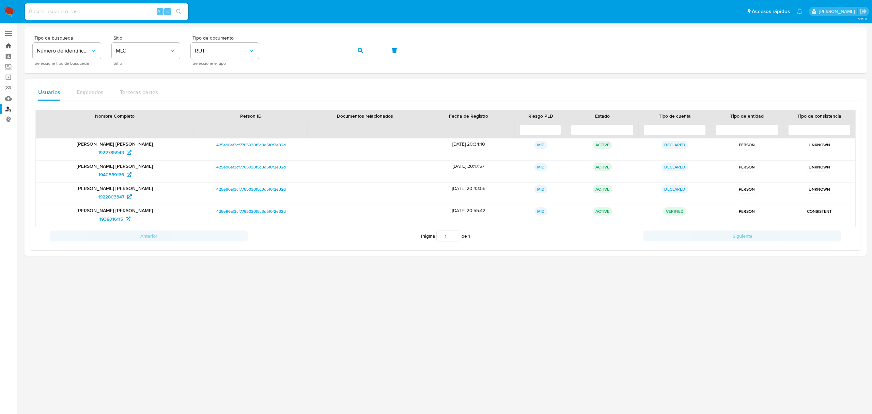
click at [11, 43] on link "Bandeja" at bounding box center [40, 46] width 81 height 11
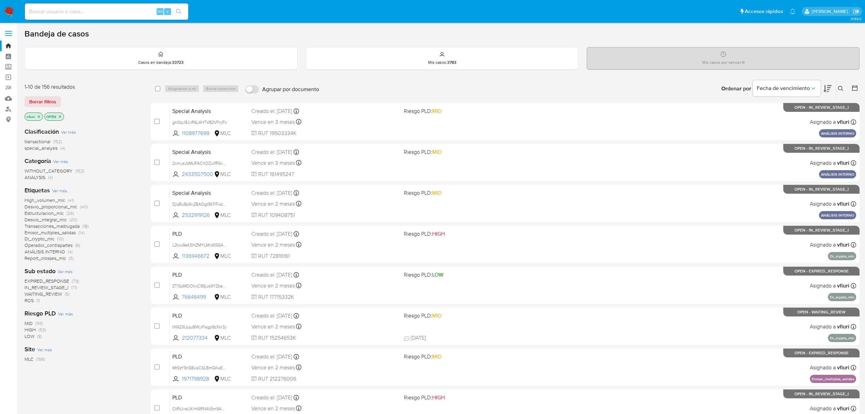
click at [42, 116] on p "vfiuri" at bounding box center [34, 116] width 18 height 7
click at [860, 84] on main "3.158.0" at bounding box center [432, 281] width 865 height 562
click at [856, 86] on icon at bounding box center [854, 87] width 5 height 5
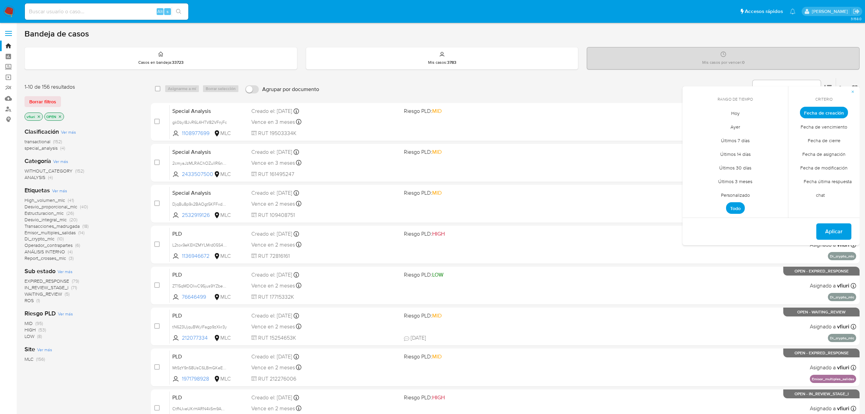
click at [739, 196] on span "Personalizado" at bounding box center [735, 195] width 43 height 14
click at [692, 123] on icon "Mes anterior" at bounding box center [693, 125] width 8 height 8
click at [738, 174] on button "12" at bounding box center [735, 177] width 11 height 11
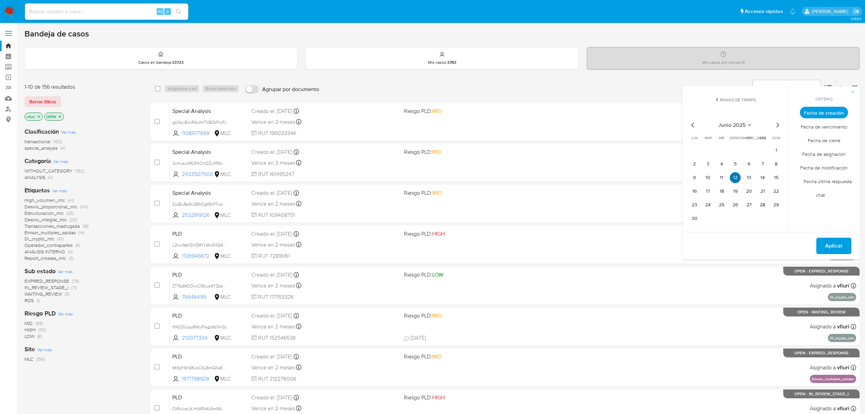
click at [738, 174] on button "12" at bounding box center [735, 177] width 11 height 11
click at [830, 245] on span "Aplicar" at bounding box center [833, 245] width 17 height 15
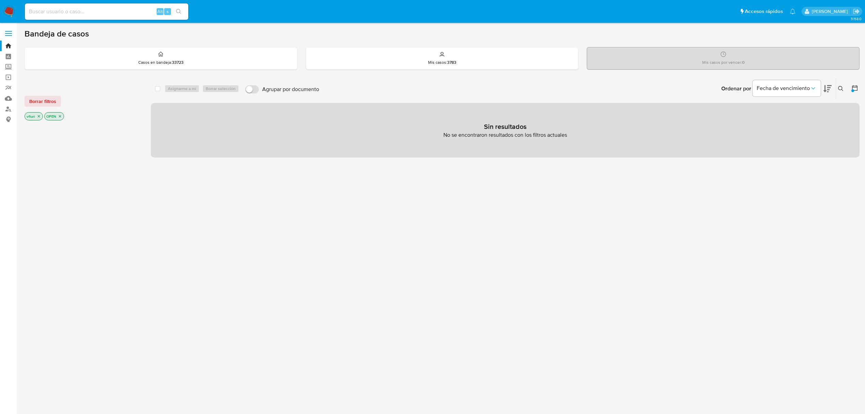
click at [38, 117] on icon "close-filter" at bounding box center [39, 116] width 4 height 4
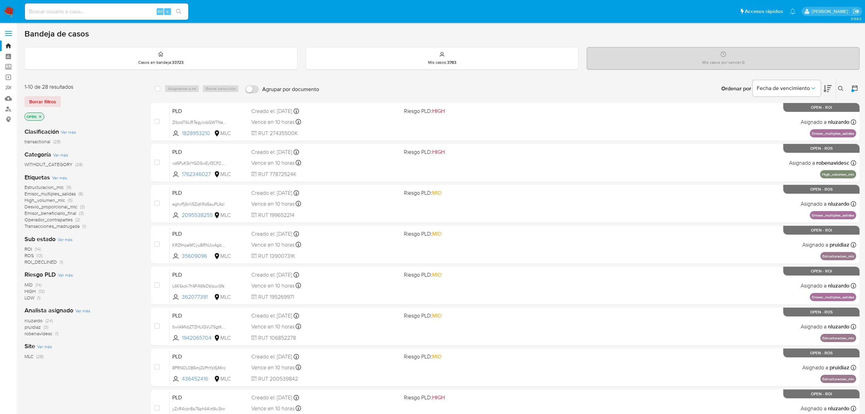
click at [40, 326] on span "pruidiaz" at bounding box center [33, 326] width 16 height 7
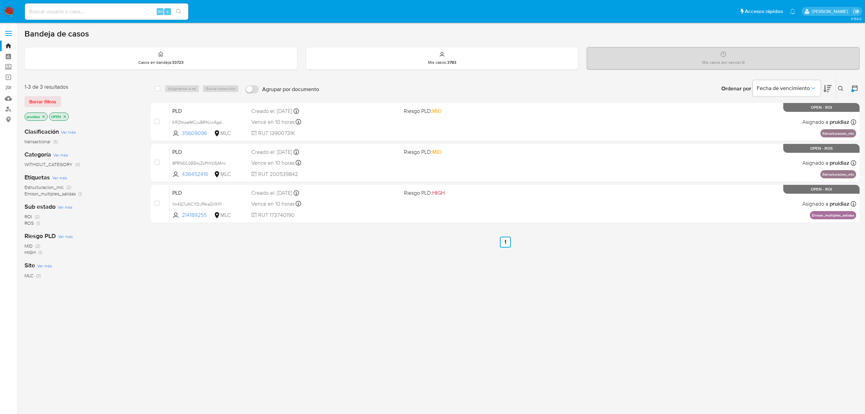
click at [65, 117] on icon "close-filter" at bounding box center [65, 116] width 4 height 4
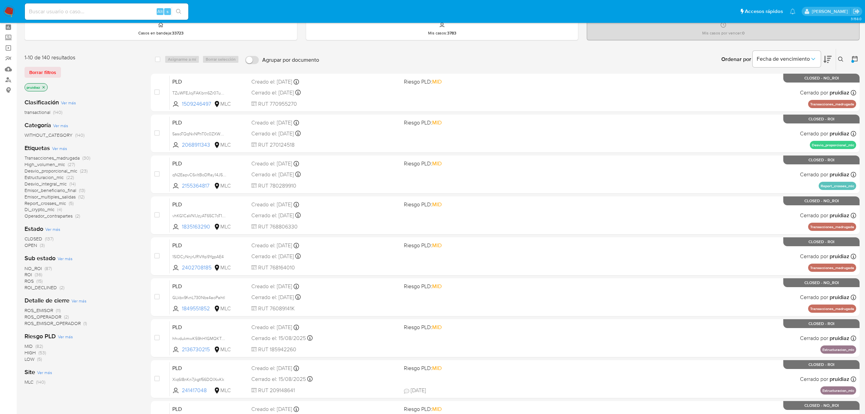
scroll to position [45, 0]
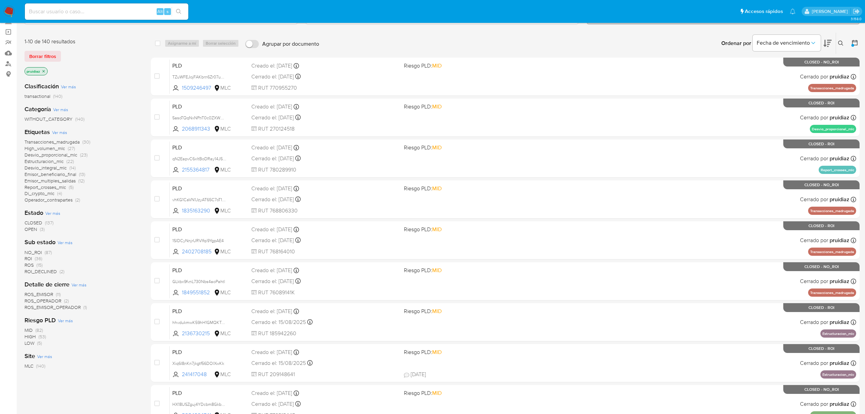
click at [45, 71] on p "pruidiaz" at bounding box center [36, 70] width 22 height 7
click at [44, 72] on icon "close-filter" at bounding box center [44, 71] width 4 height 4
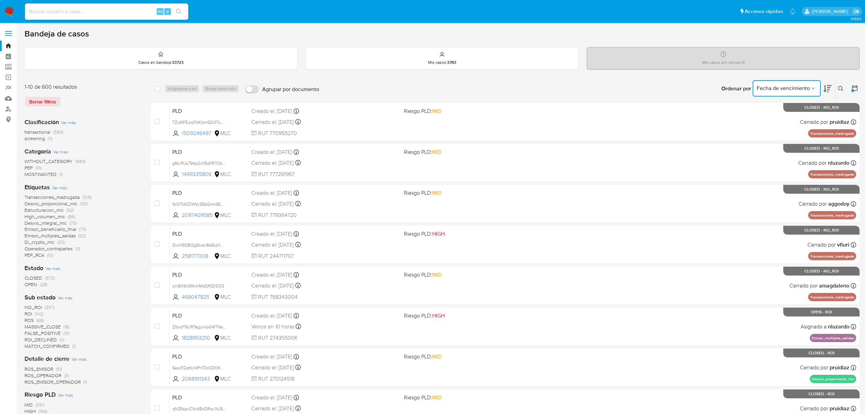
click at [785, 89] on span "Fecha de vencimiento" at bounding box center [783, 88] width 53 height 7
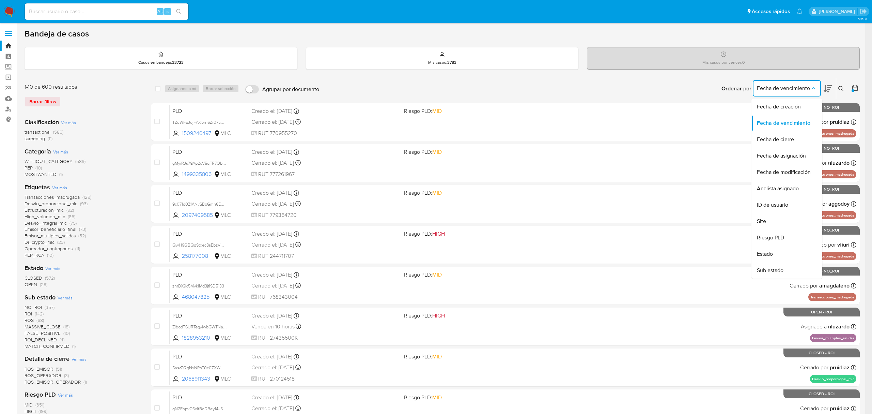
click at [32, 284] on span "OPEN" at bounding box center [31, 284] width 13 height 7
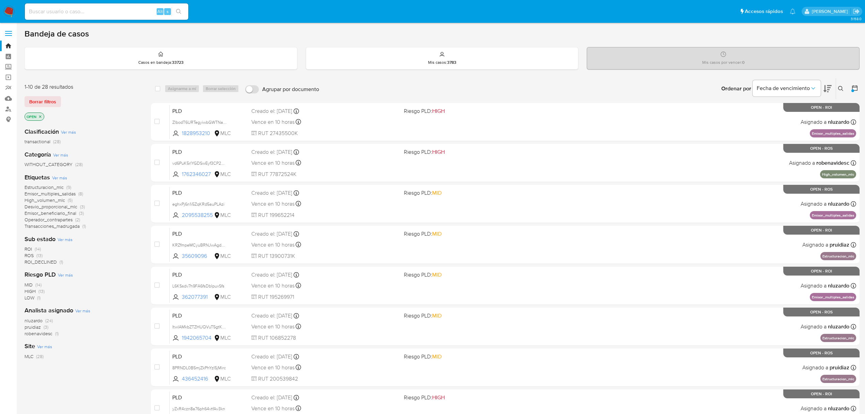
click at [45, 333] on span "robenavidesc" at bounding box center [39, 333] width 28 height 7
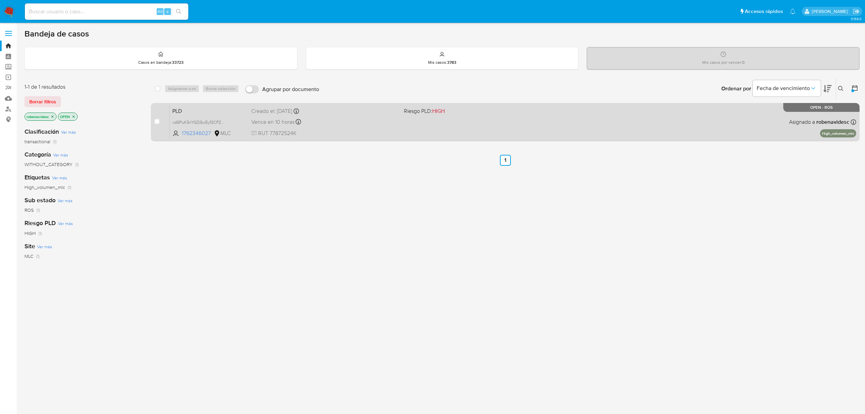
click at [339, 124] on div "Vence en 10 horas Vence el 10/09/2025 06:09:24" at bounding box center [324, 121] width 147 height 9
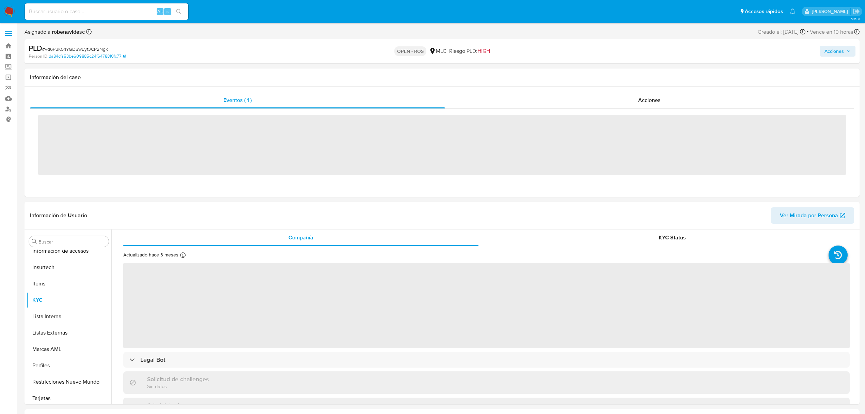
scroll to position [288, 0]
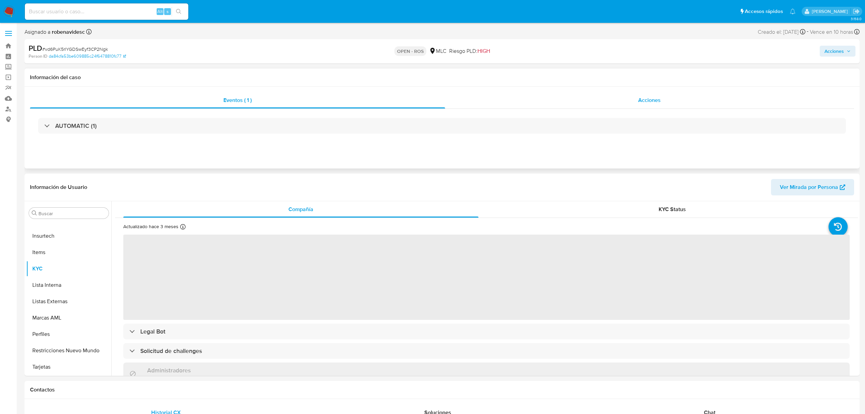
click at [632, 96] on div "Acciones" at bounding box center [649, 100] width 409 height 16
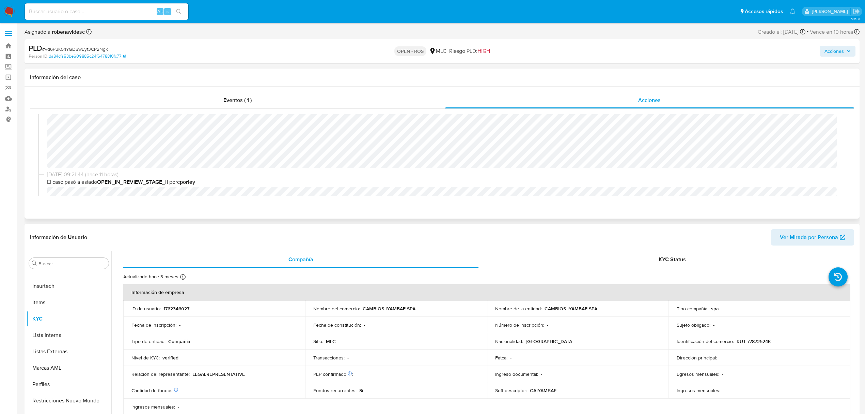
select select "10"
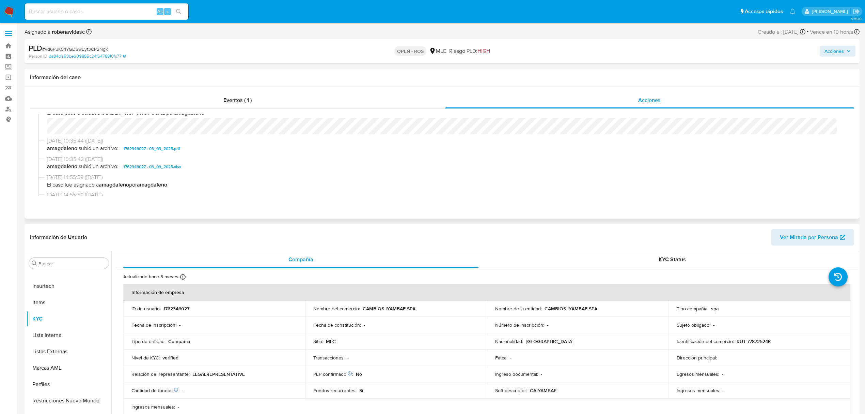
scroll to position [182, 0]
